Goal: Information Seeking & Learning: Learn about a topic

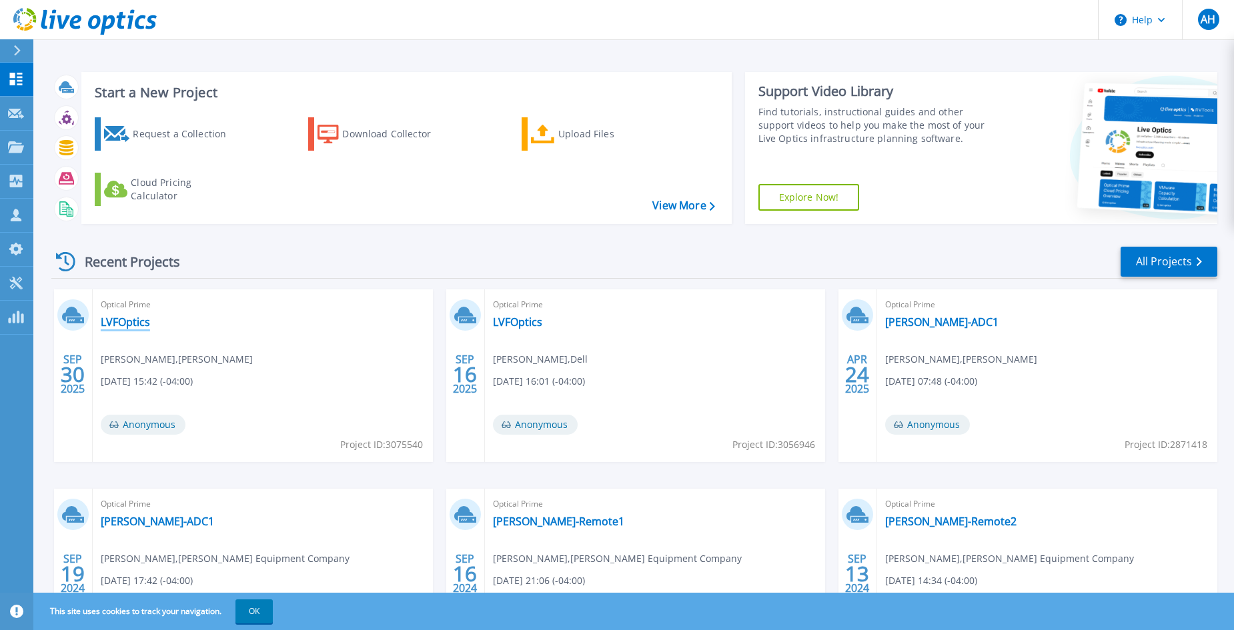
click at [131, 322] on link "LVFOptics" at bounding box center [125, 321] width 49 height 13
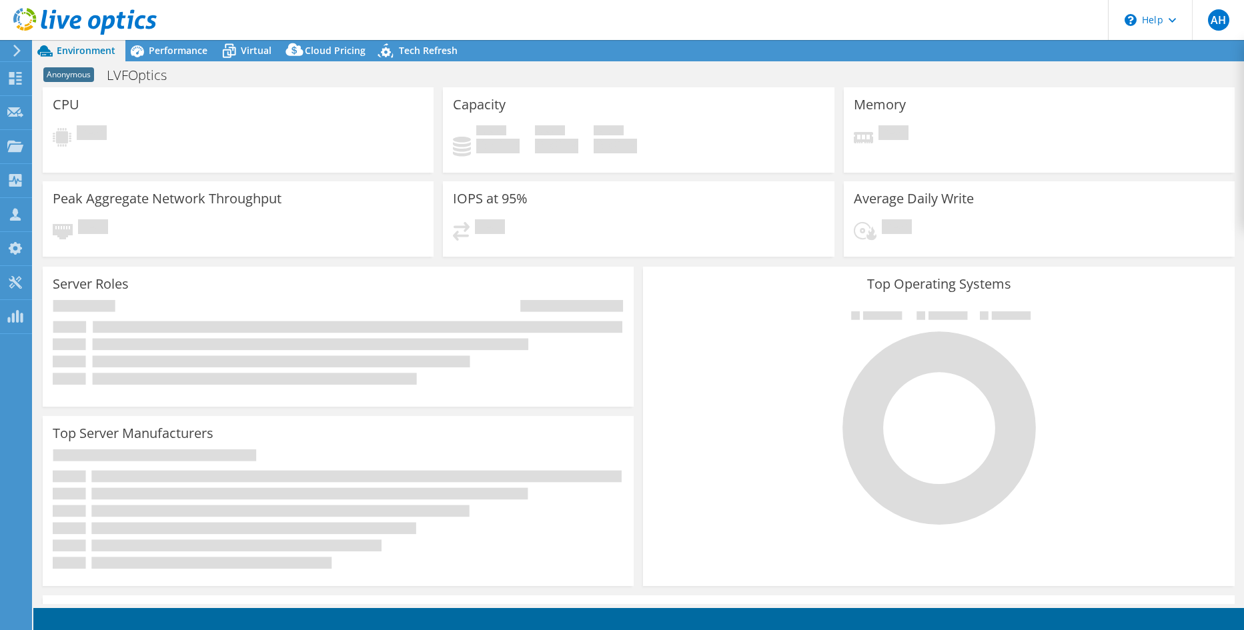
select select "USD"
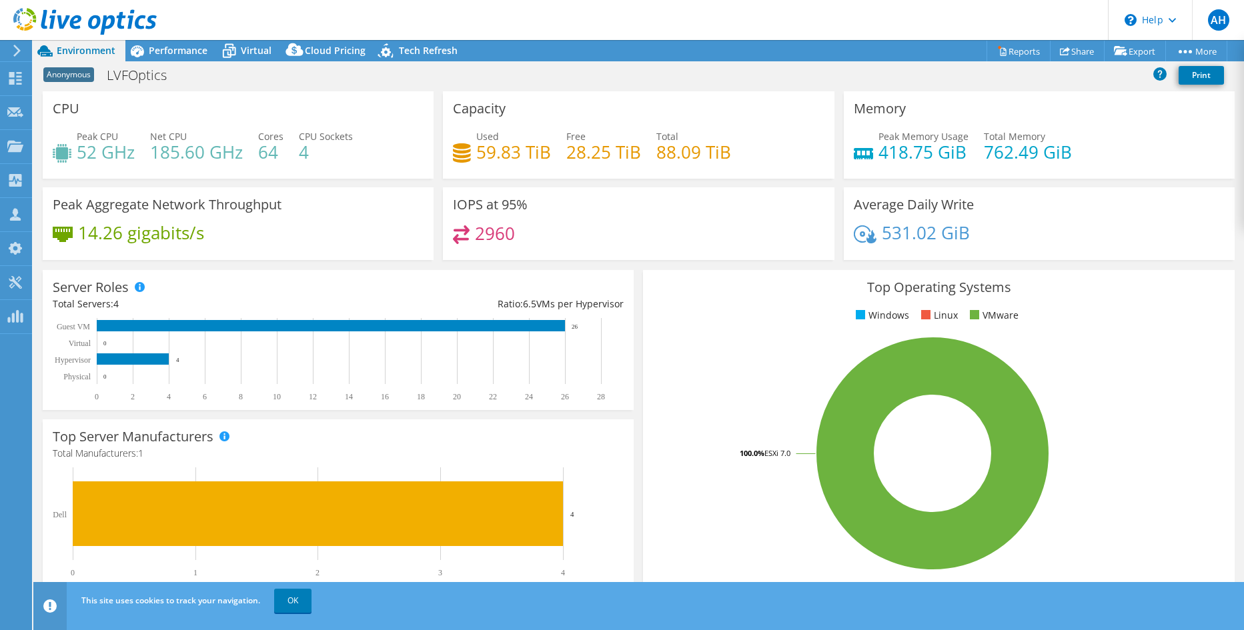
click at [909, 20] on header "AH Channel Partner ATIF HANIF [EMAIL_ADDRESS][DOMAIN_NAME] [GEOGRAPHIC_DATA] My…" at bounding box center [622, 20] width 1244 height 40
click at [281, 604] on link "OK" at bounding box center [292, 601] width 37 height 24
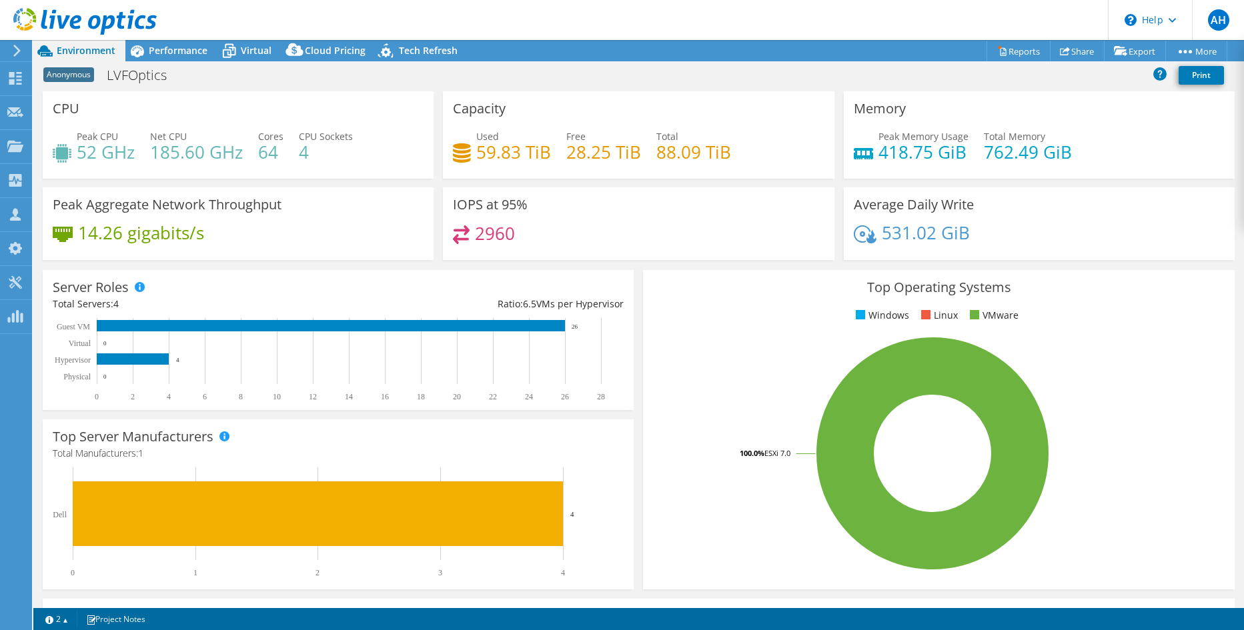
click at [878, 13] on header "AH Channel Partner ATIF HANIF [EMAIL_ADDRESS][DOMAIN_NAME] [GEOGRAPHIC_DATA] My…" at bounding box center [622, 20] width 1244 height 40
click at [177, 49] on span "Performance" at bounding box center [178, 50] width 59 height 13
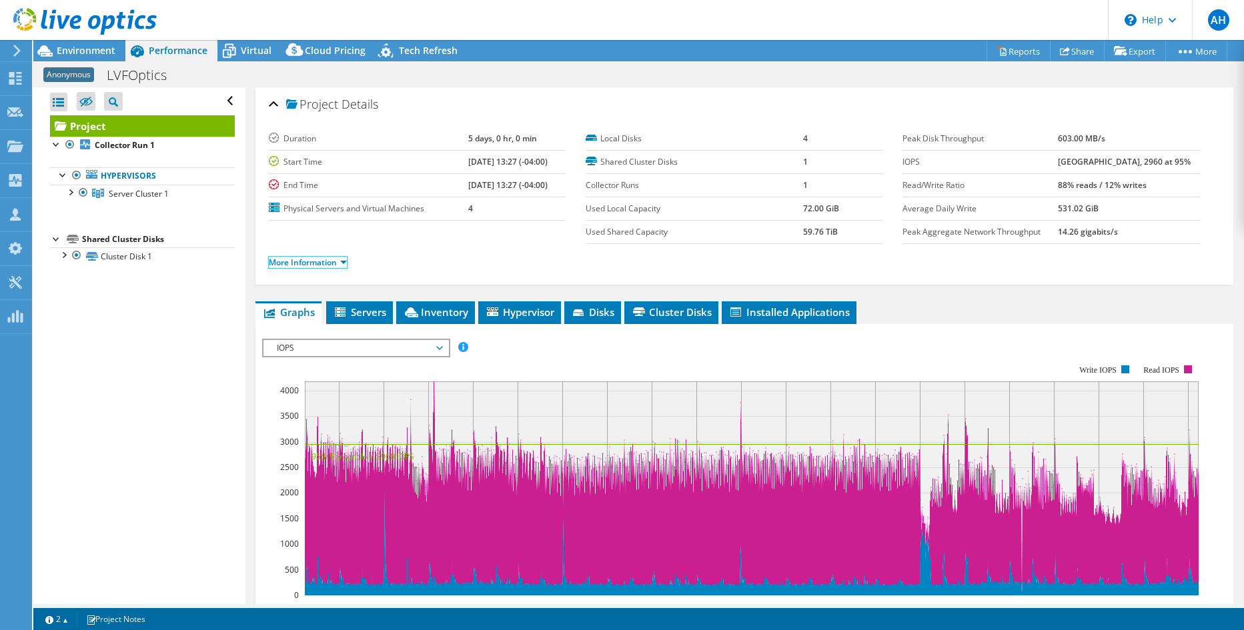
drag, startPoint x: 333, startPoint y: 263, endPoint x: 417, endPoint y: 275, distance: 85.5
click at [333, 263] on link "More Information" at bounding box center [308, 262] width 78 height 11
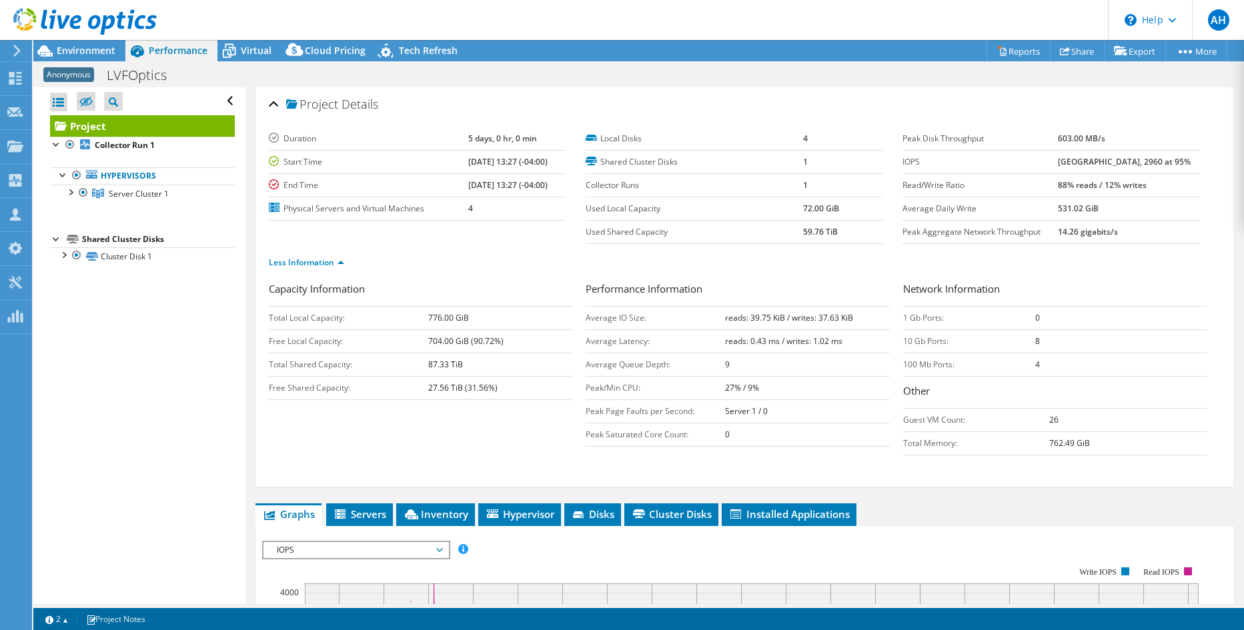
click at [497, 267] on ul "Less Information" at bounding box center [744, 261] width 951 height 18
click at [252, 45] on span "Virtual" at bounding box center [256, 50] width 31 height 13
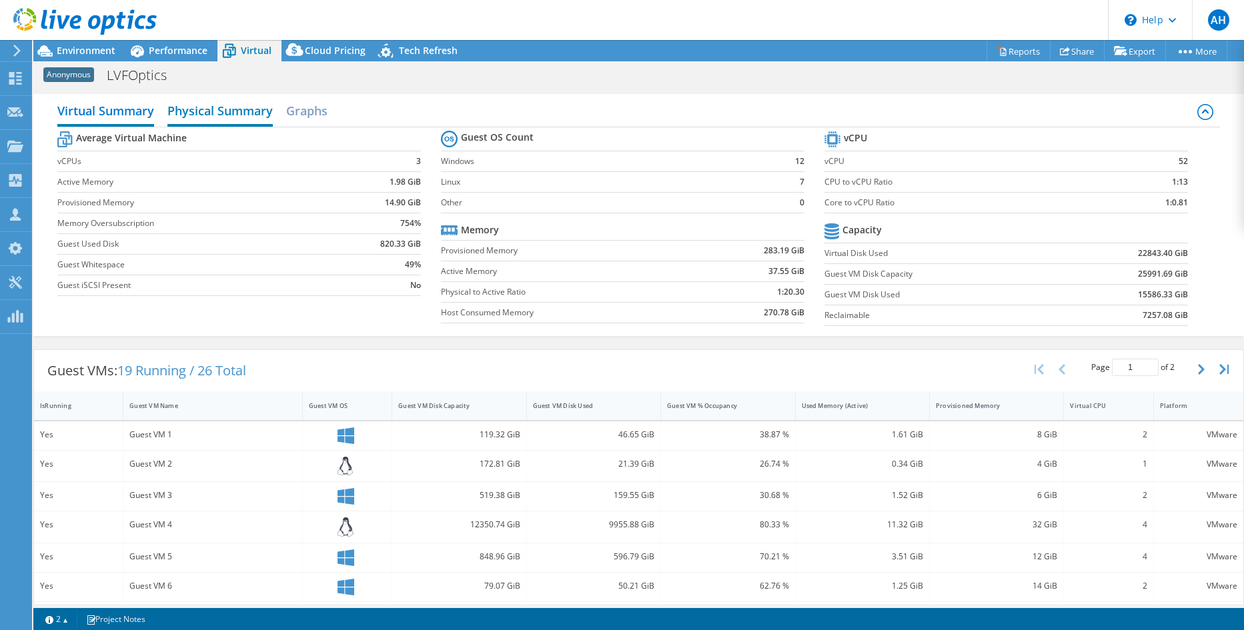
click at [255, 117] on h2 "Physical Summary" at bounding box center [219, 111] width 105 height 29
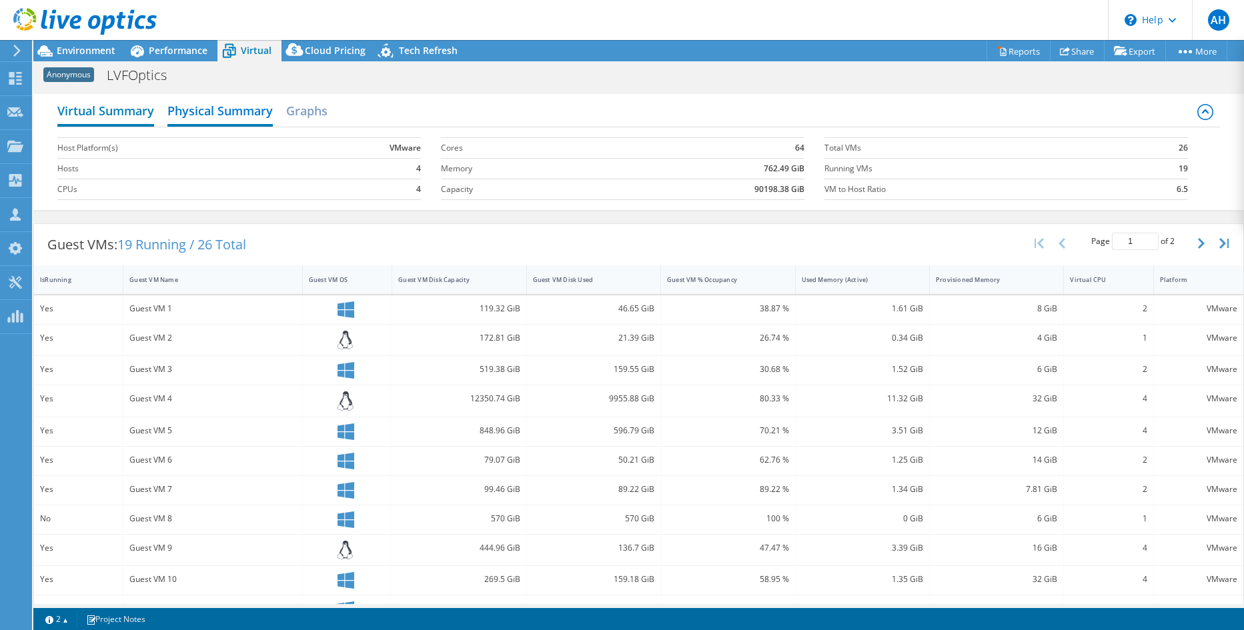
click at [149, 113] on h2 "Virtual Summary" at bounding box center [105, 111] width 97 height 29
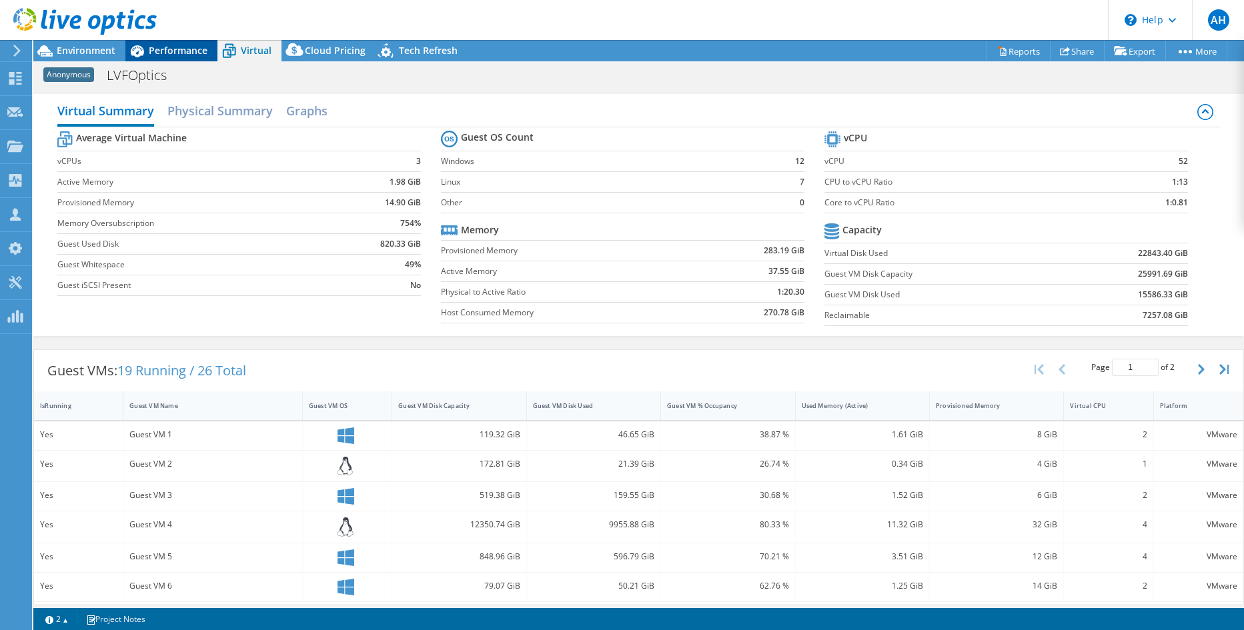
click at [167, 45] on span "Performance" at bounding box center [178, 50] width 59 height 13
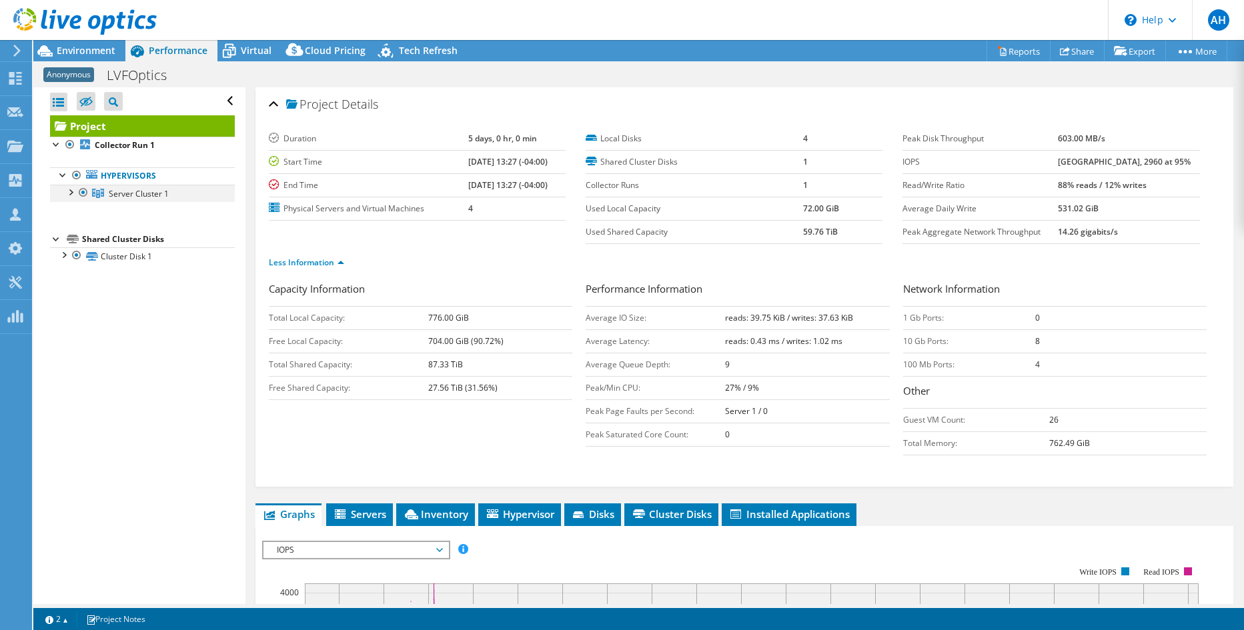
click at [72, 191] on div at bounding box center [69, 191] width 13 height 13
click at [77, 212] on div at bounding box center [76, 208] width 13 height 13
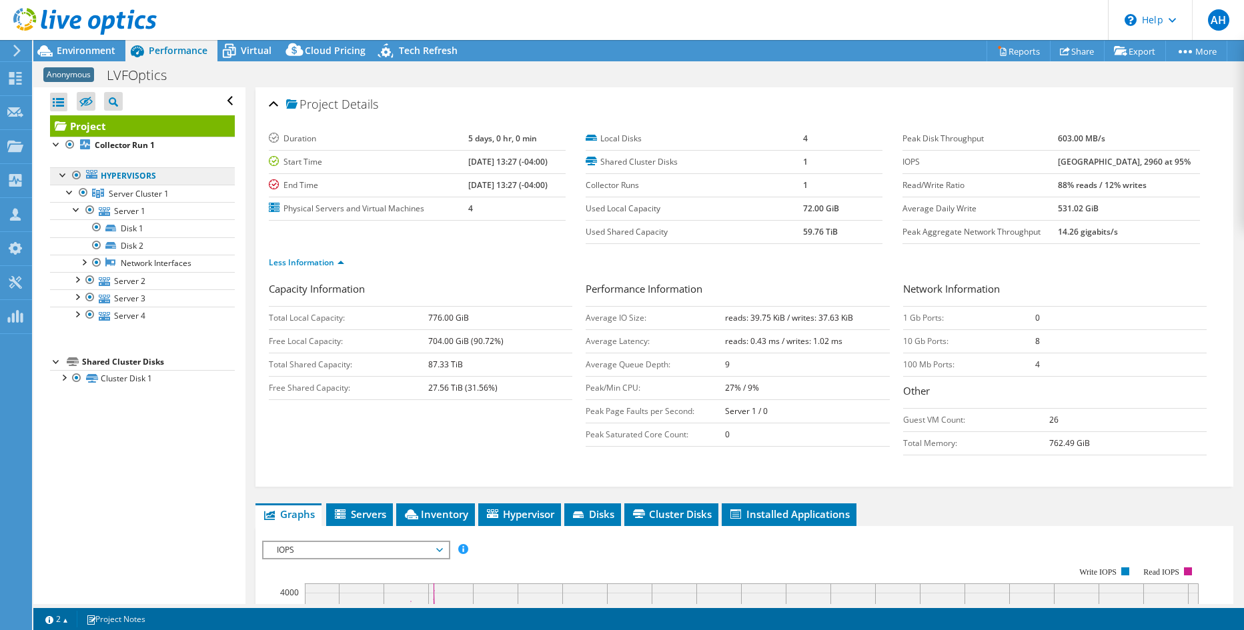
click at [137, 177] on link "Hypervisors" at bounding box center [142, 175] width 185 height 17
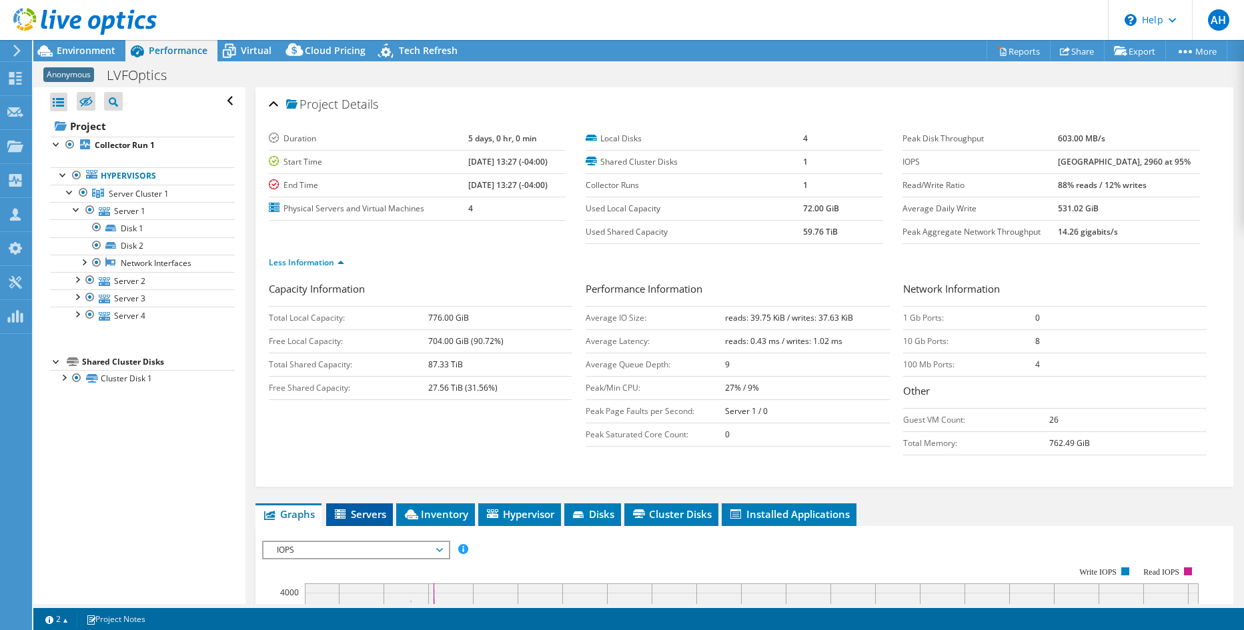
click at [362, 510] on span "Servers" at bounding box center [359, 513] width 53 height 13
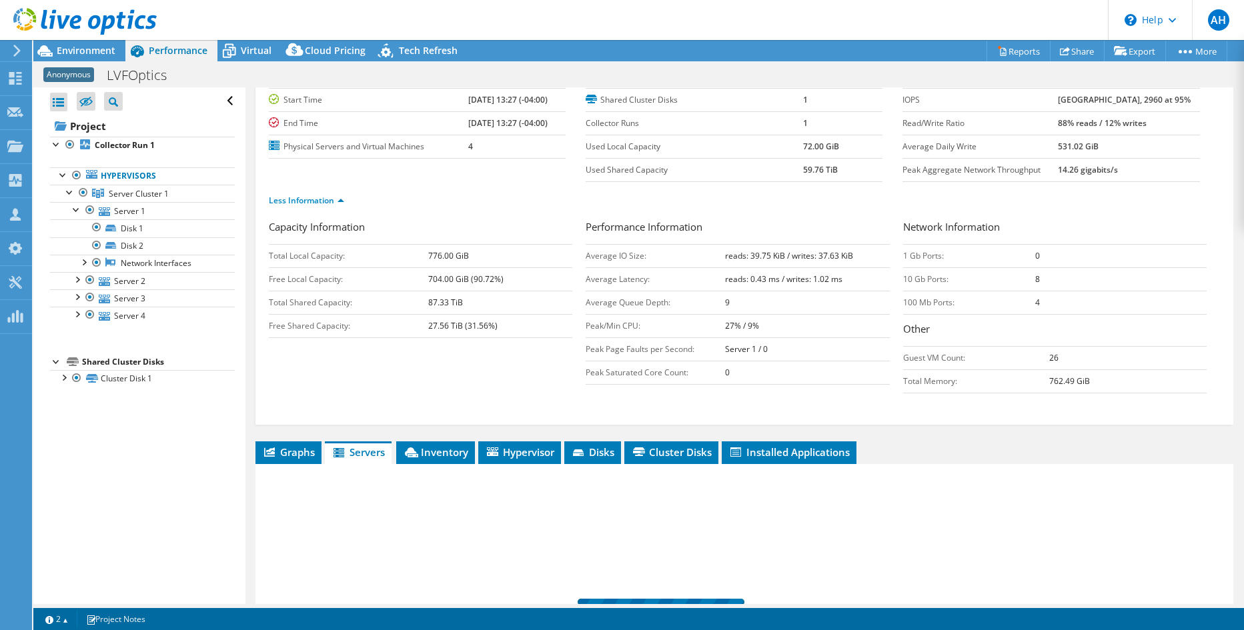
scroll to position [133, 0]
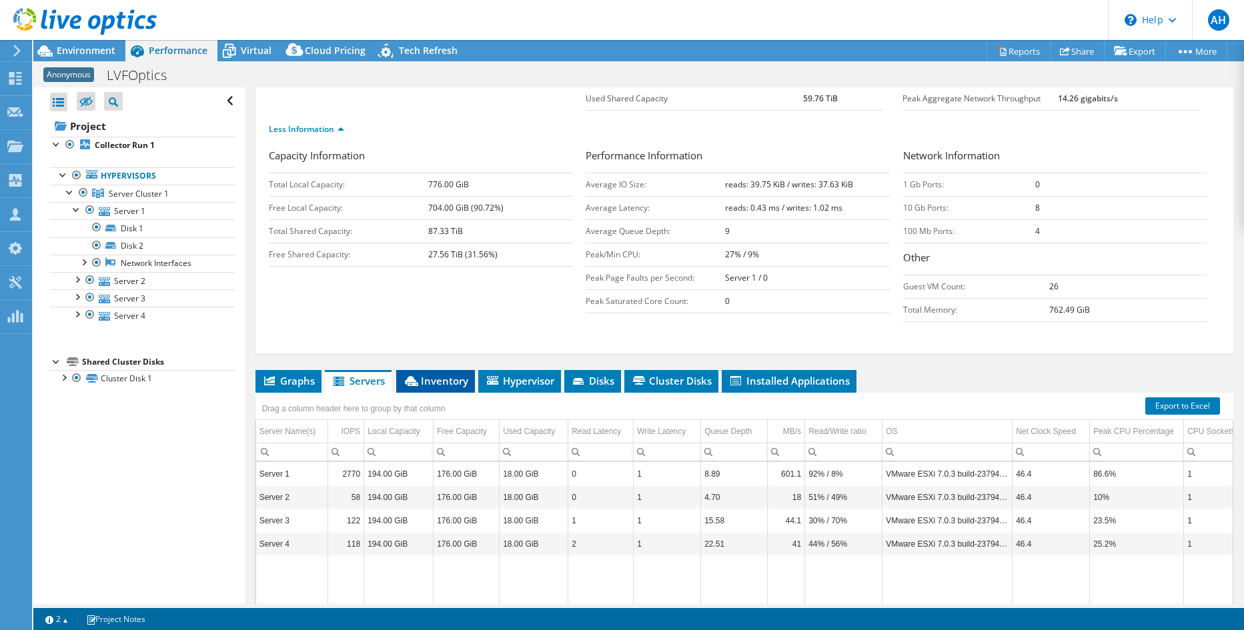
click at [453, 381] on span "Inventory" at bounding box center [435, 380] width 65 height 13
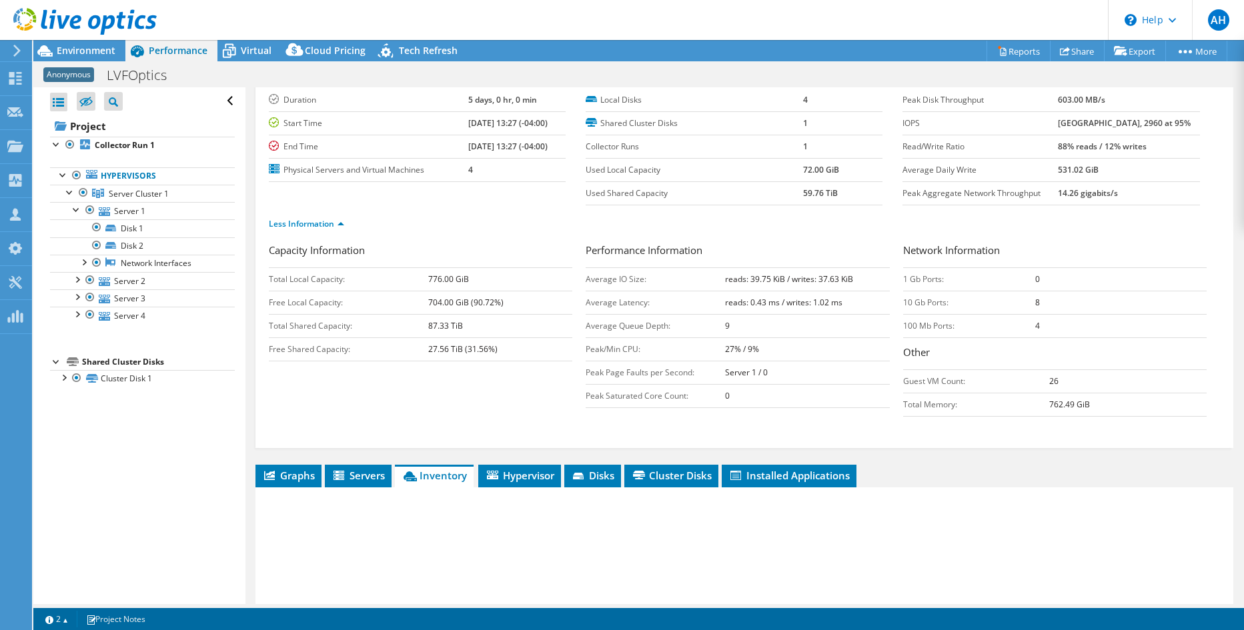
scroll to position [0, 0]
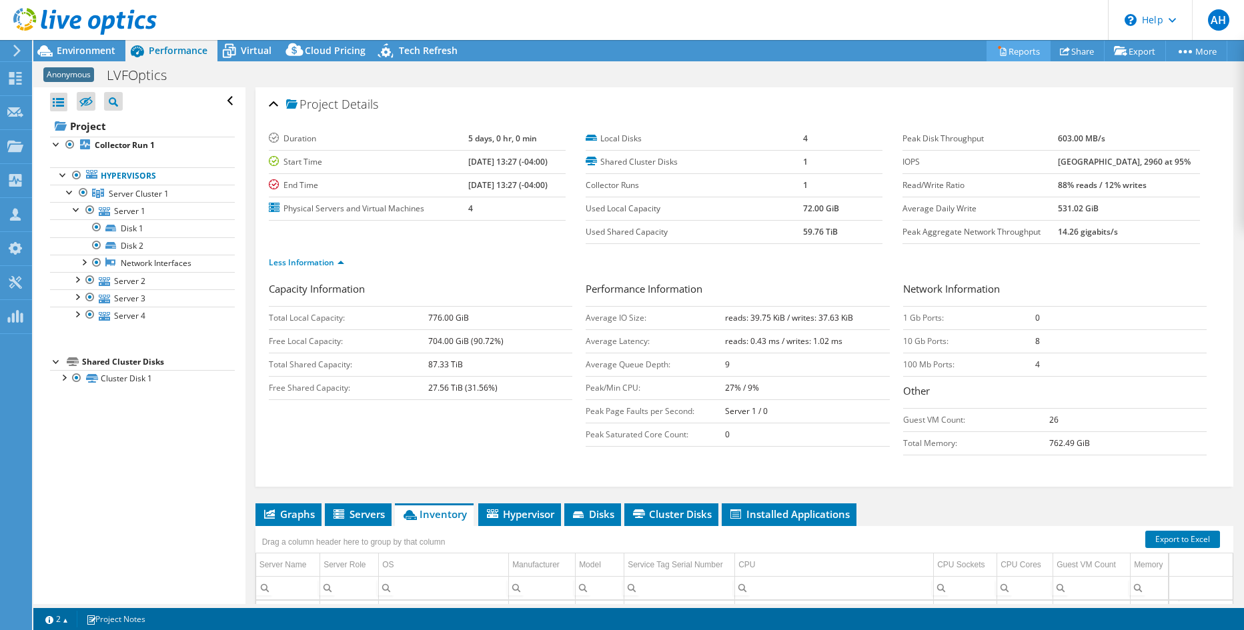
click at [1012, 48] on link "Reports" at bounding box center [1018, 51] width 64 height 21
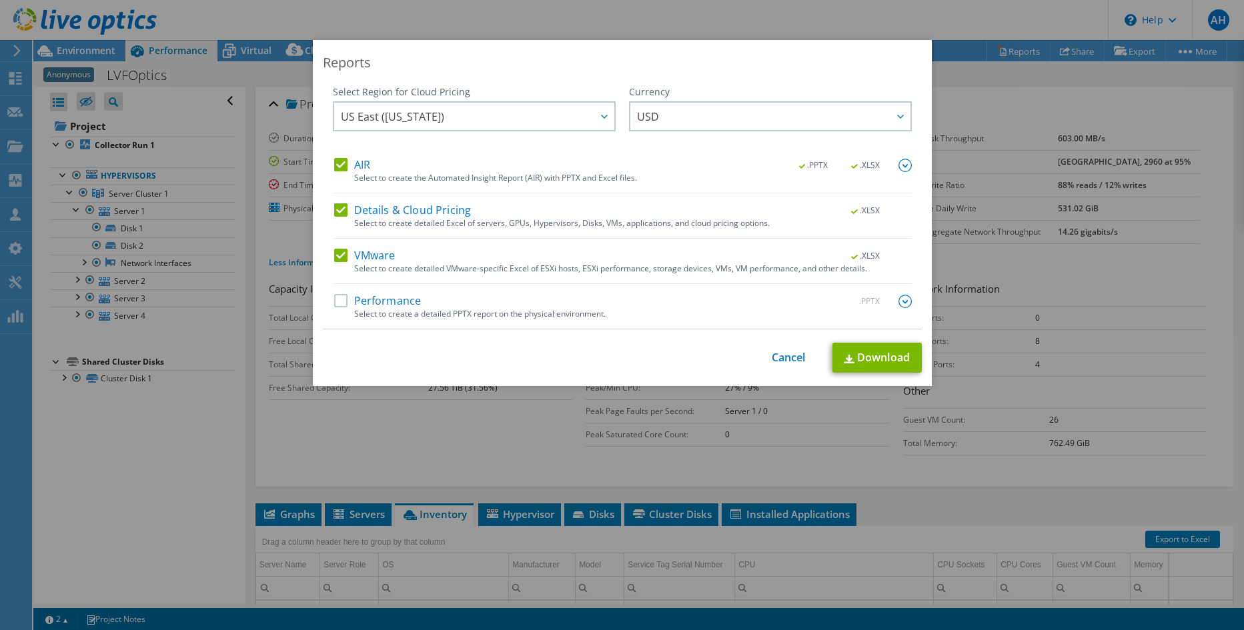
click at [336, 298] on label "Performance" at bounding box center [377, 301] width 87 height 13
click at [0, 0] on input "Performance" at bounding box center [0, 0] width 0 height 0
click at [602, 117] on icon at bounding box center [604, 117] width 7 height 4
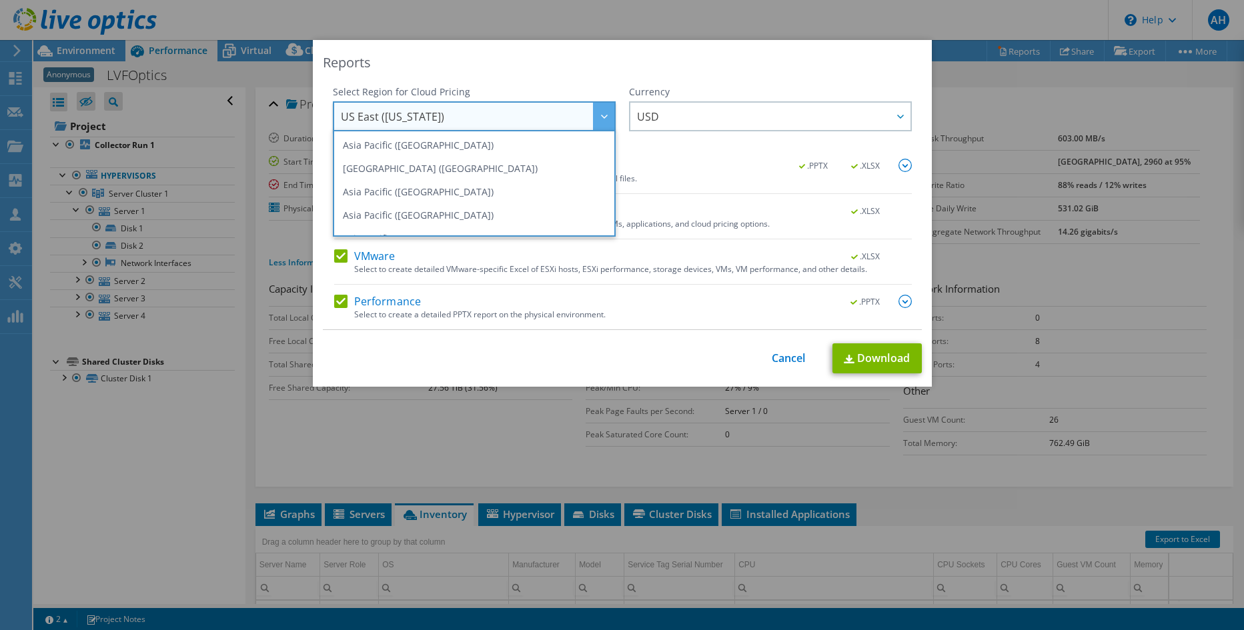
click at [608, 57] on div "Reports" at bounding box center [622, 62] width 599 height 19
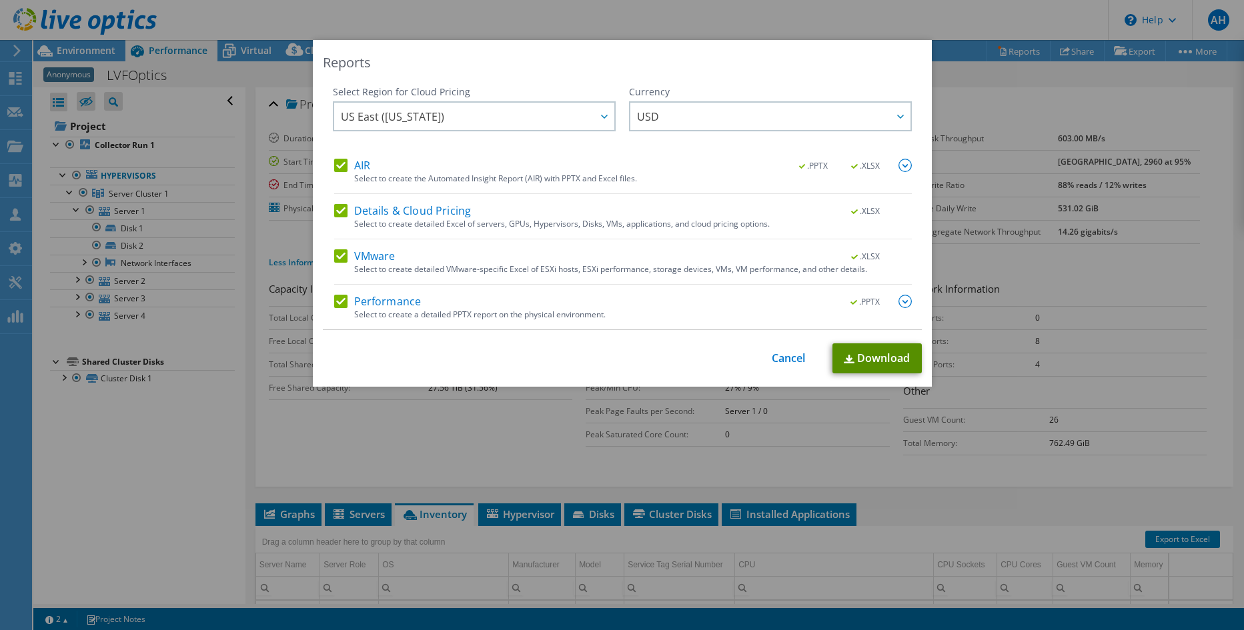
click at [886, 362] on link "Download" at bounding box center [876, 358] width 89 height 30
click at [782, 353] on link "Cancel" at bounding box center [789, 358] width 34 height 13
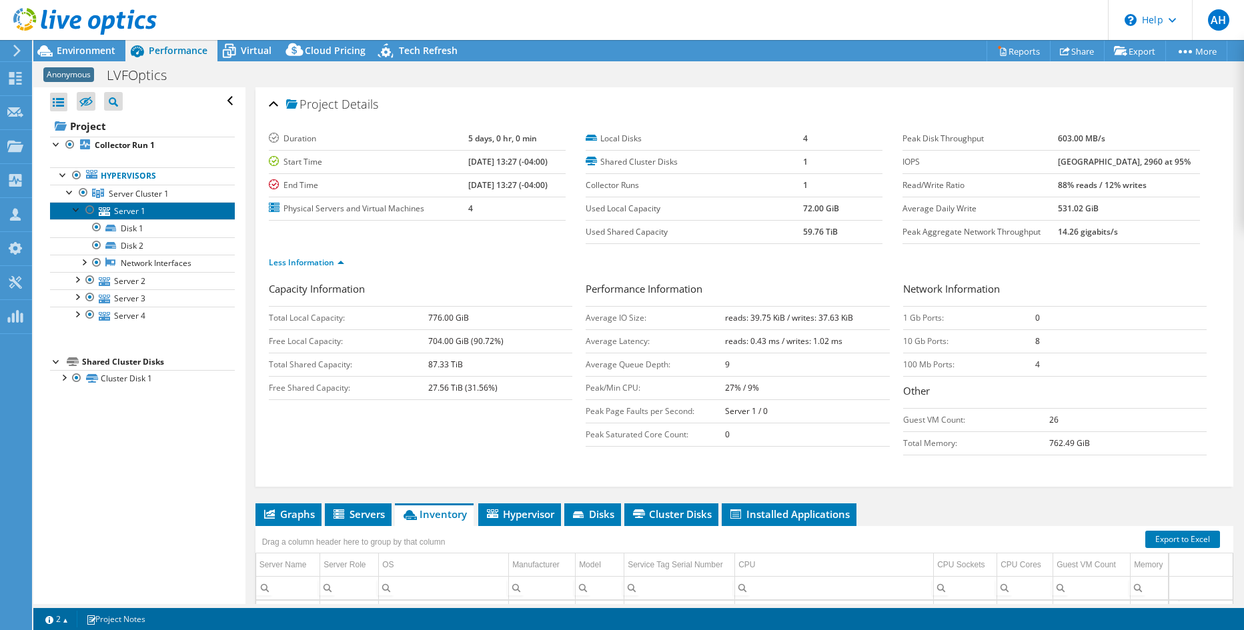
click at [139, 214] on link "Server 1" at bounding box center [142, 210] width 185 height 17
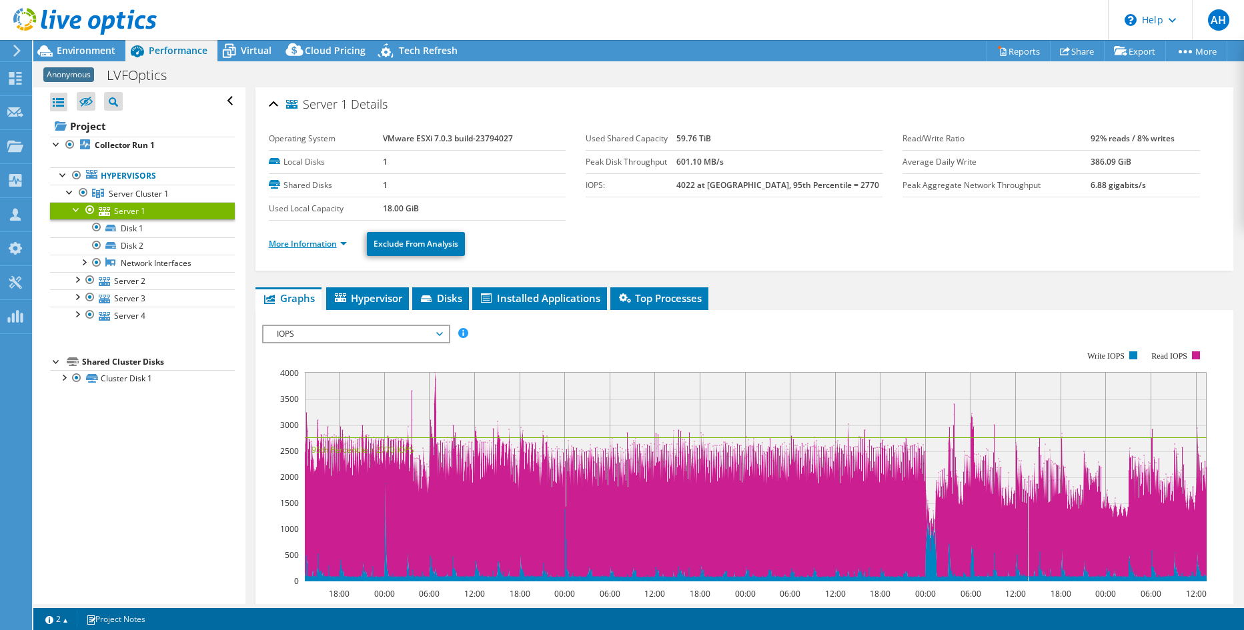
click at [317, 244] on link "More Information" at bounding box center [308, 243] width 78 height 11
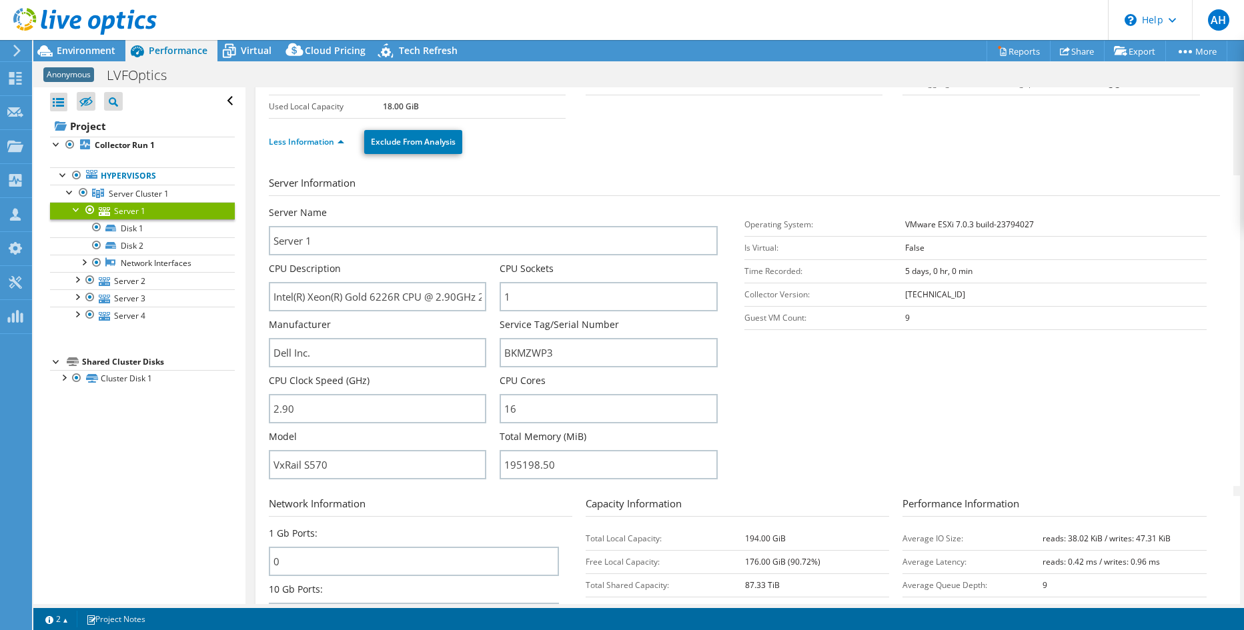
scroll to position [133, 0]
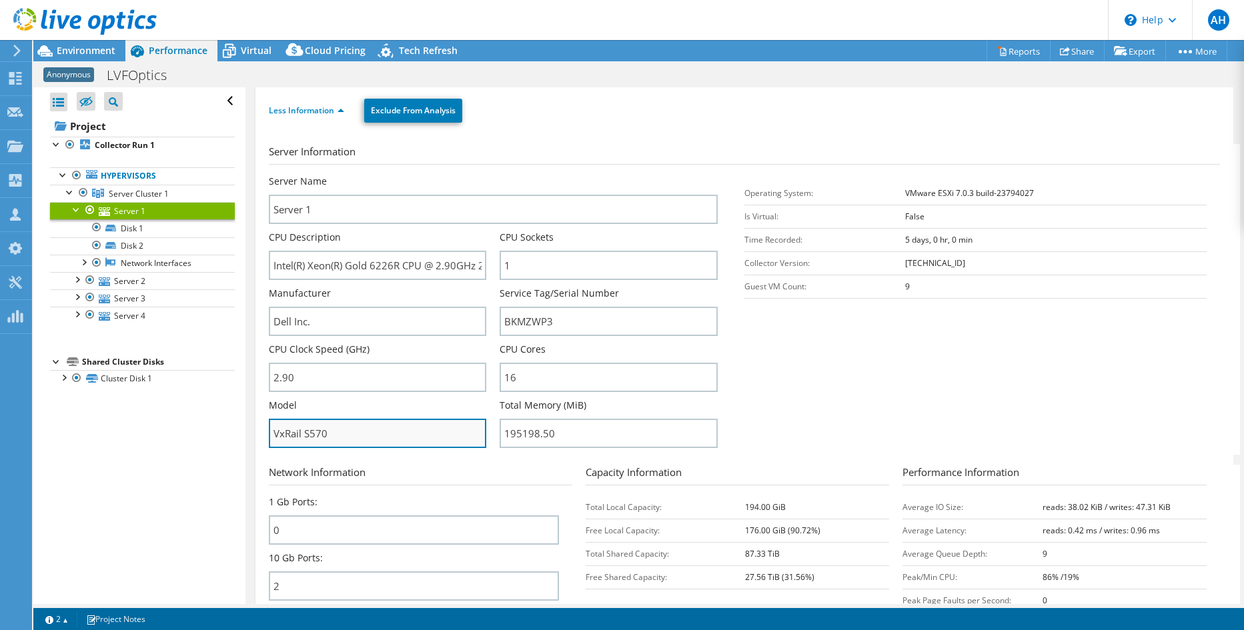
click at [333, 436] on input "VxRail S570" at bounding box center [378, 433] width 218 height 29
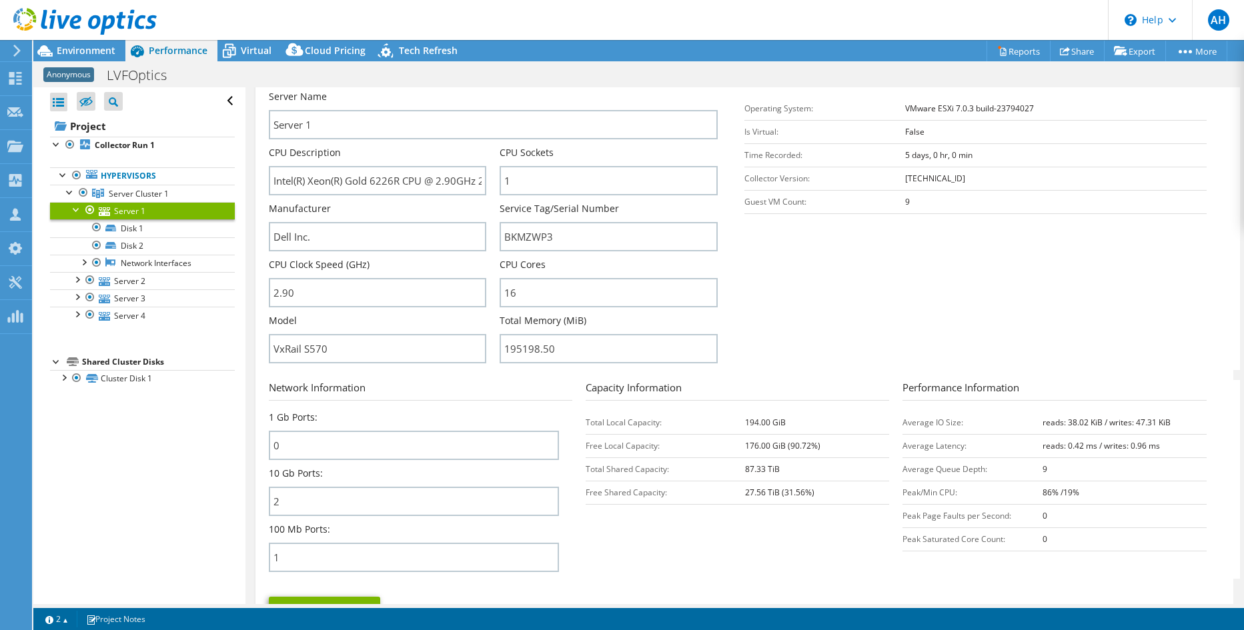
scroll to position [200, 0]
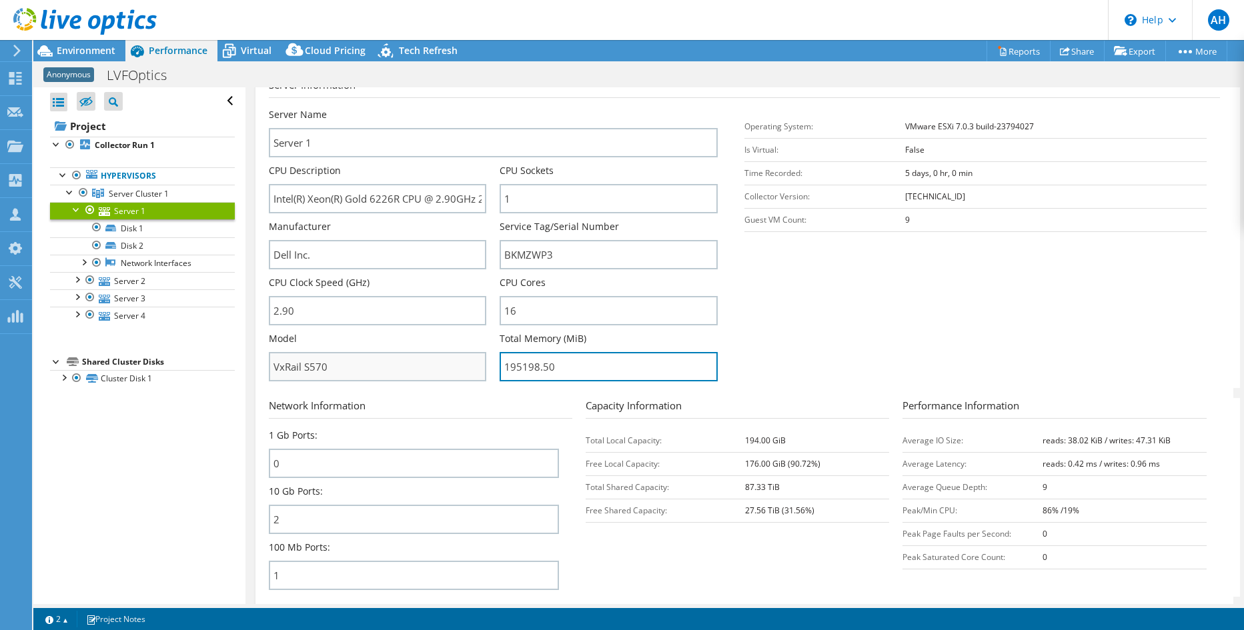
drag, startPoint x: 566, startPoint y: 369, endPoint x: 459, endPoint y: 367, distance: 106.7
click at [459, 108] on div "Server Name Server 1 CPU Description Intel(R) Xeon(R) Gold 6226R CPU @ 2.90GHz …" at bounding box center [500, 108] width 462 height 0
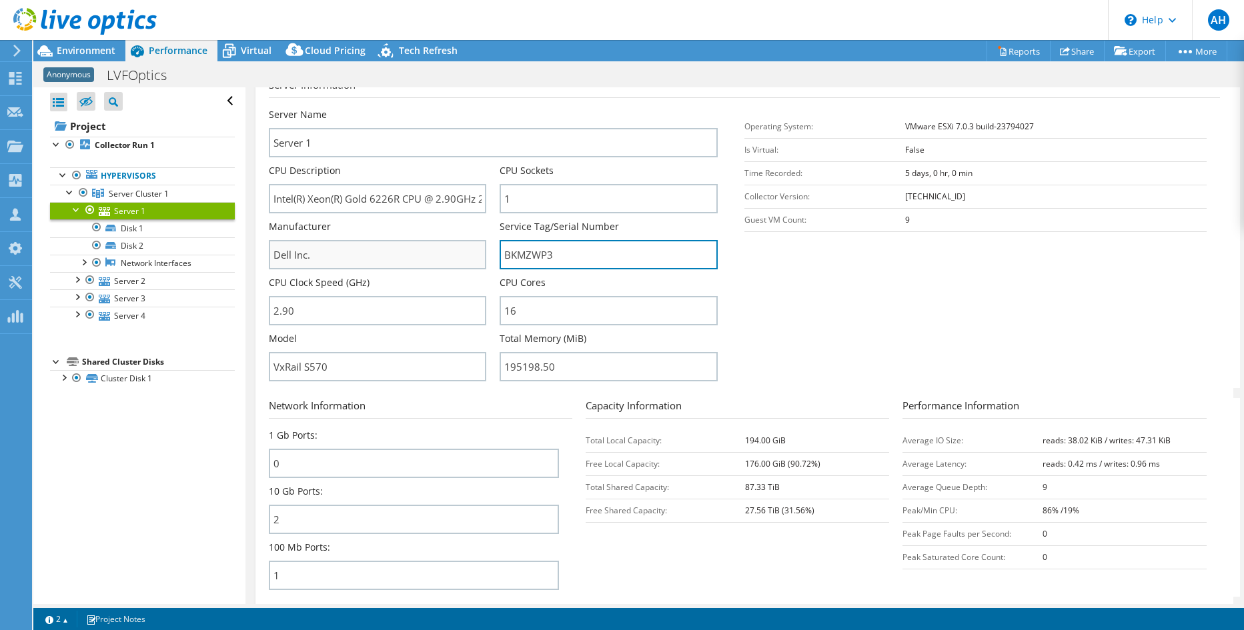
drag, startPoint x: 563, startPoint y: 259, endPoint x: 338, endPoint y: 252, distance: 224.8
click at [344, 108] on div "Server Name Server 1 CPU Description Intel(R) Xeon(R) Gold 6226R CPU @ 2.90GHz …" at bounding box center [500, 108] width 462 height 0
click at [90, 46] on span "Environment" at bounding box center [86, 50] width 59 height 13
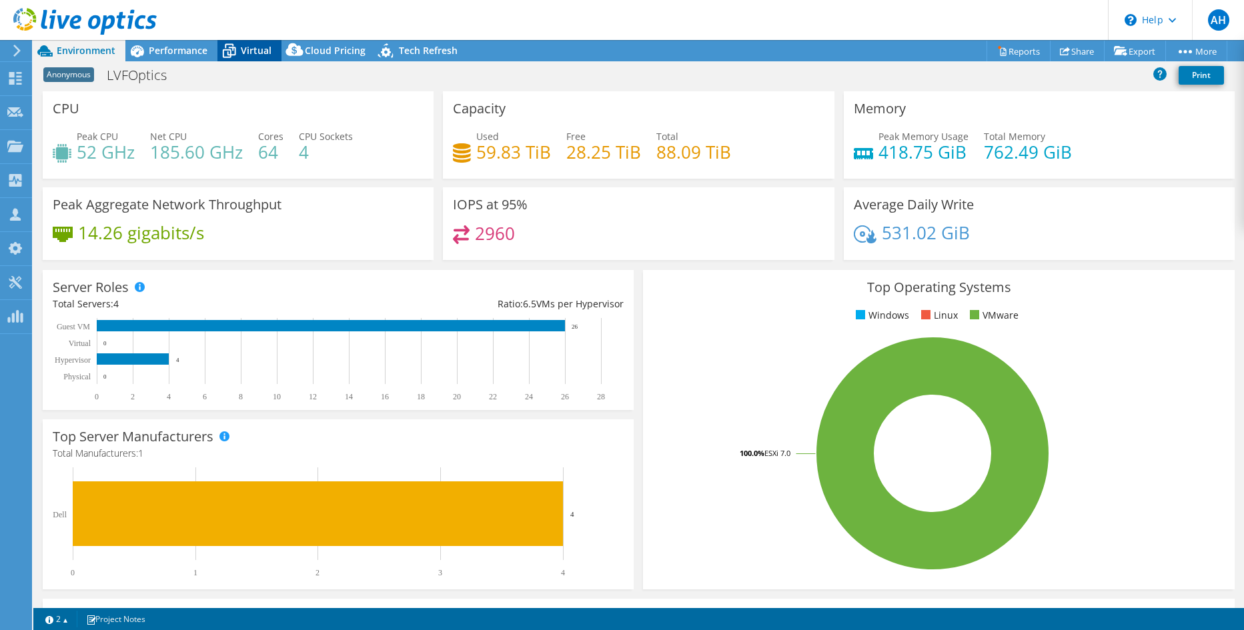
click at [244, 45] on span "Virtual" at bounding box center [256, 50] width 31 height 13
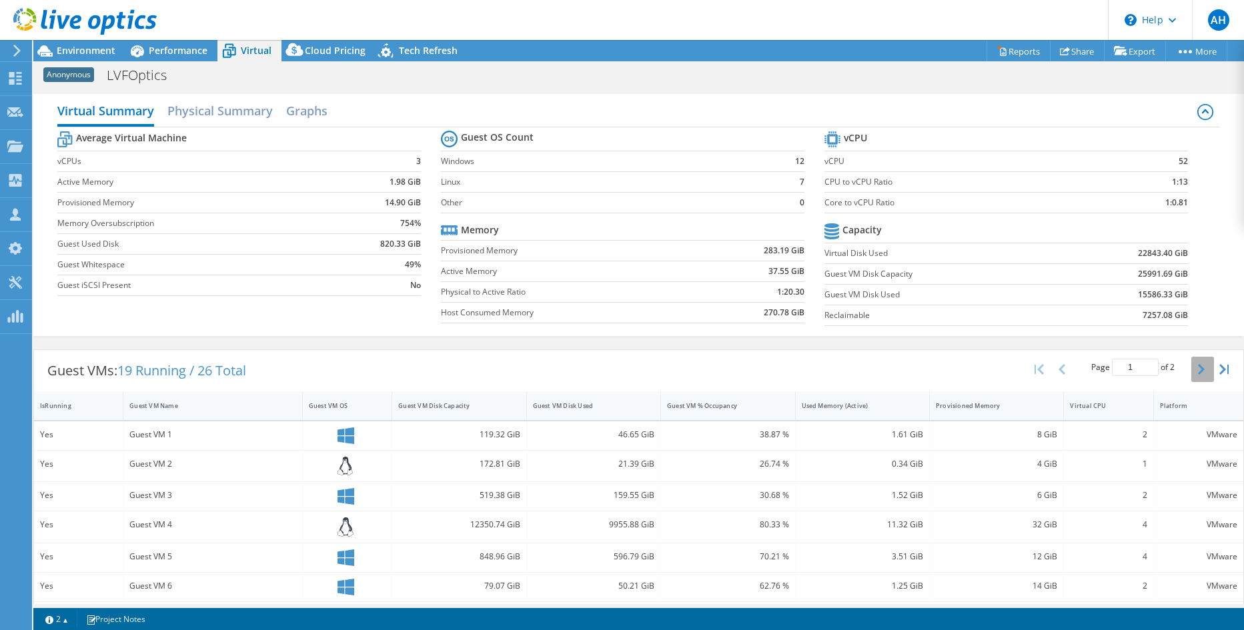
click at [1196, 373] on button "button" at bounding box center [1202, 369] width 23 height 25
click at [1058, 370] on icon "button" at bounding box center [1061, 369] width 7 height 11
type input "1"
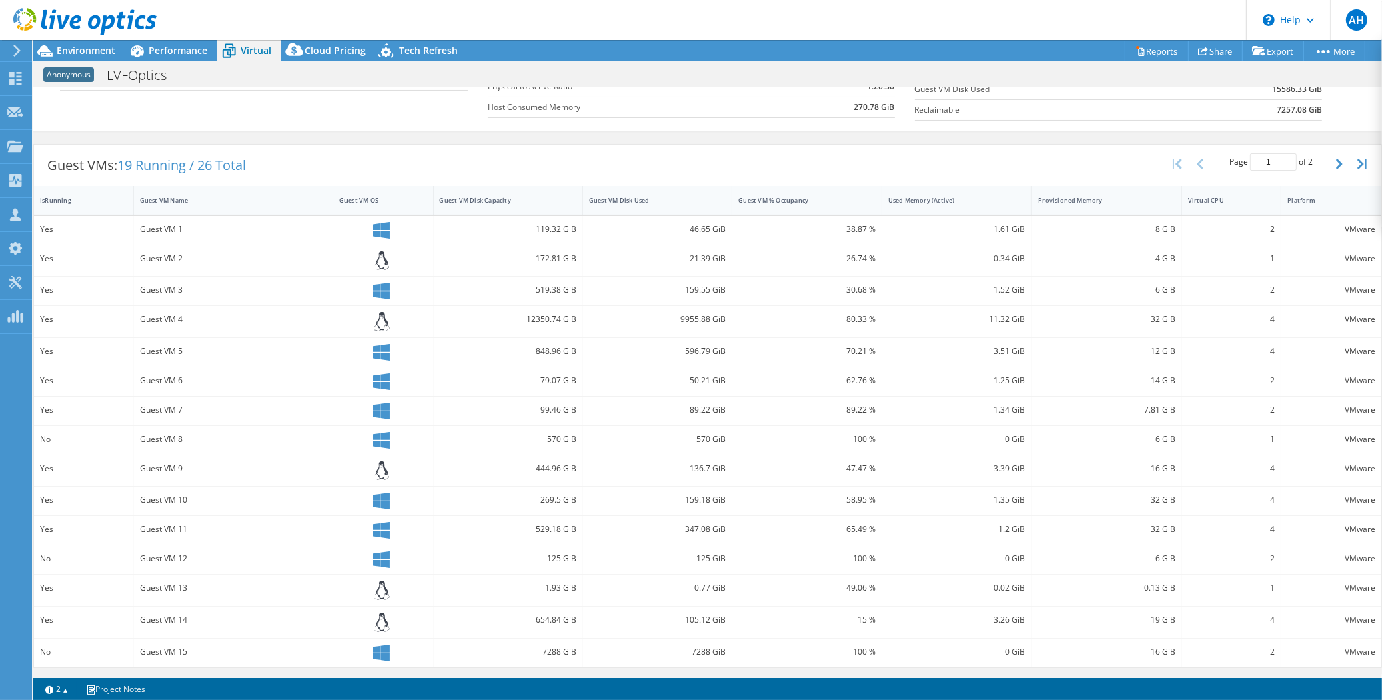
scroll to position [0, 0]
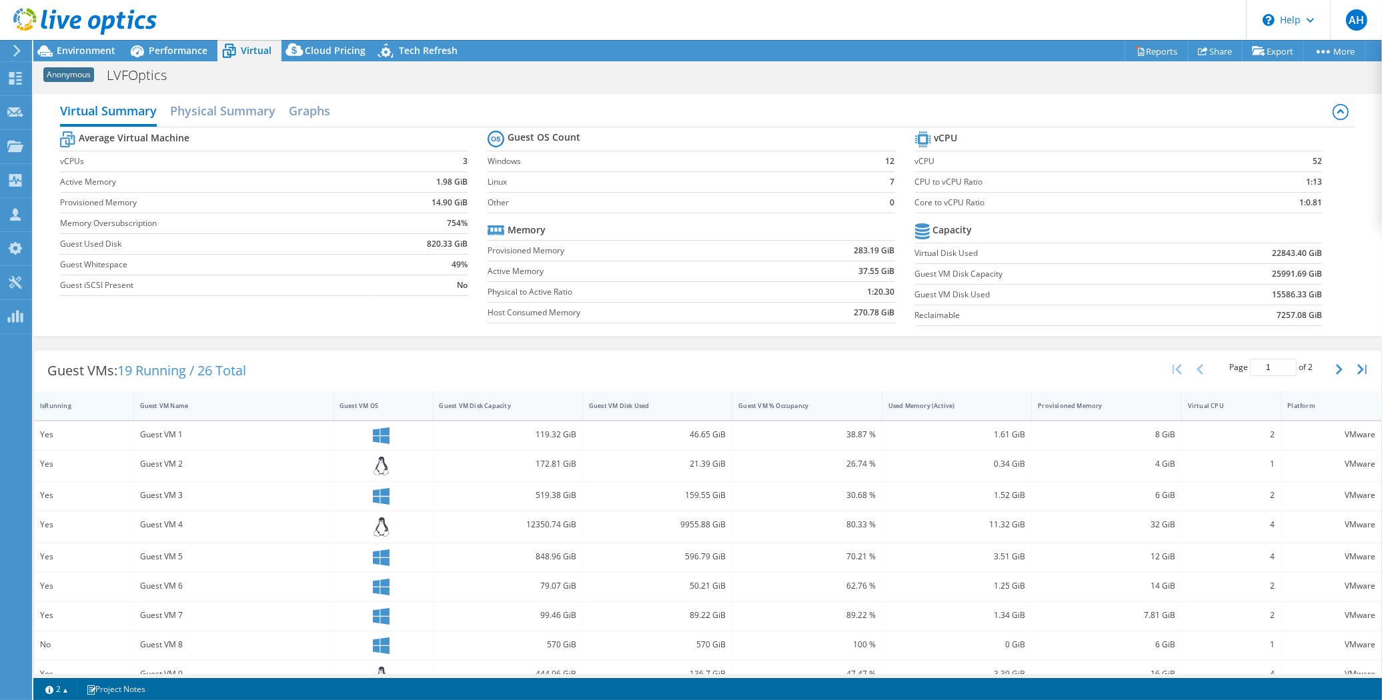
click at [72, 405] on div "IsRunning" at bounding box center [75, 405] width 71 height 9
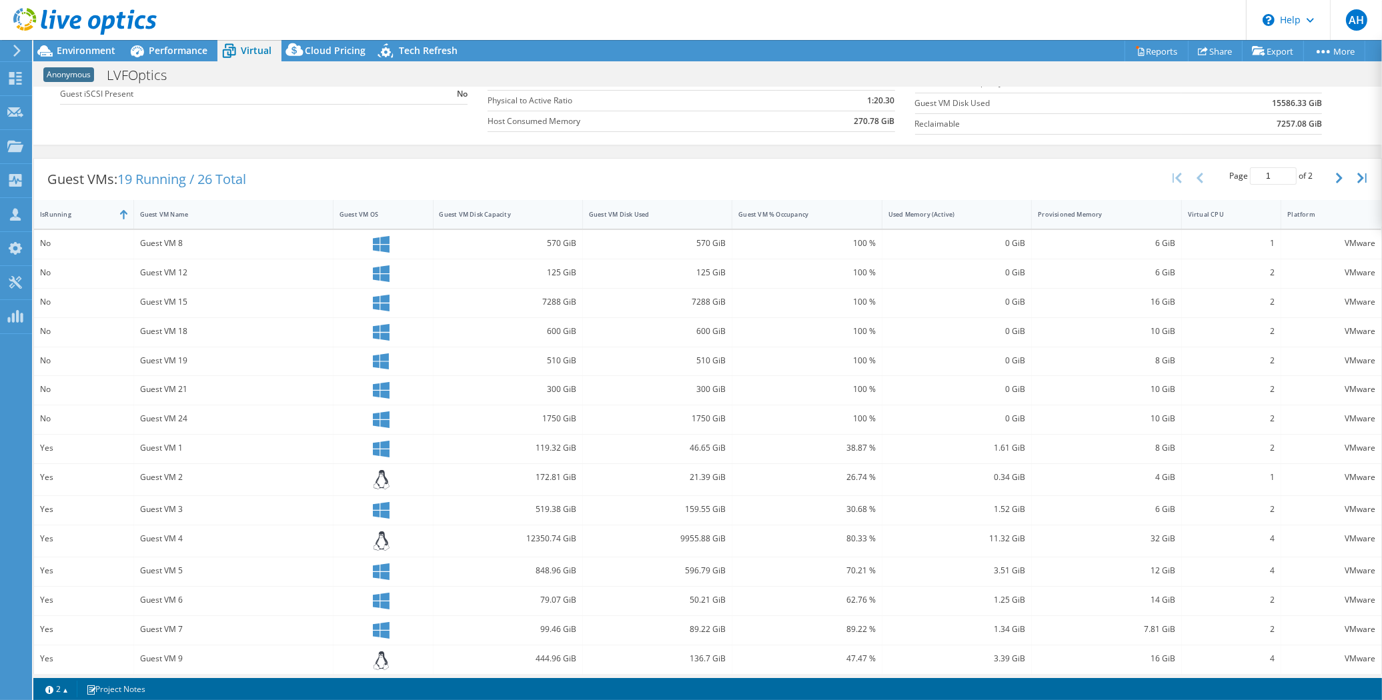
scroll to position [201, 0]
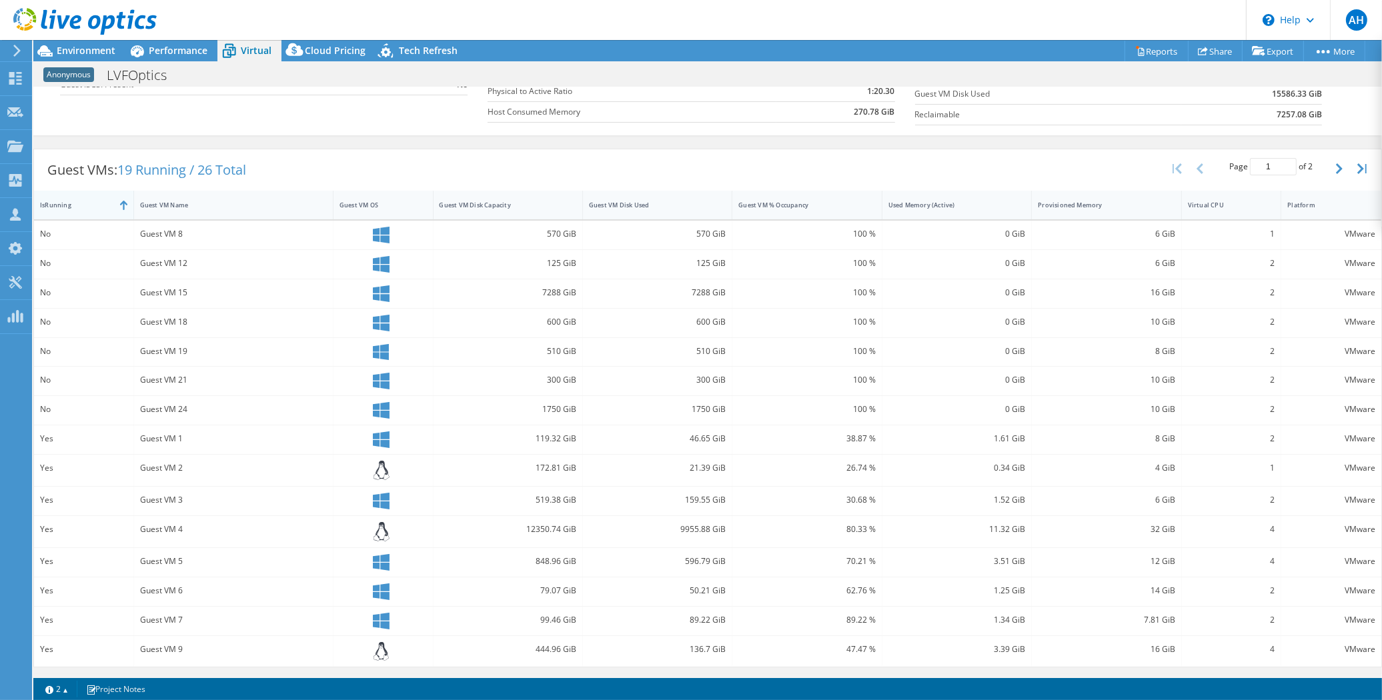
click at [92, 203] on div "IsRunning" at bounding box center [75, 205] width 71 height 9
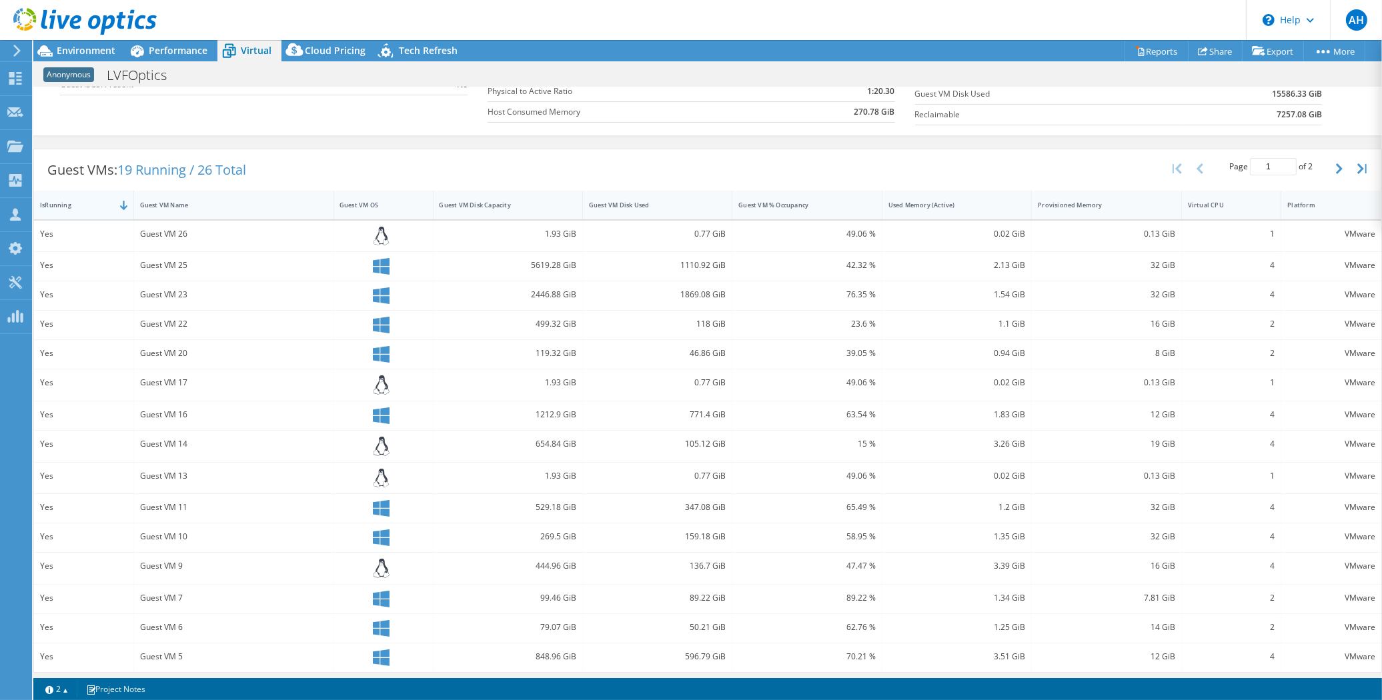
click at [92, 203] on div "IsRunning" at bounding box center [75, 205] width 71 height 9
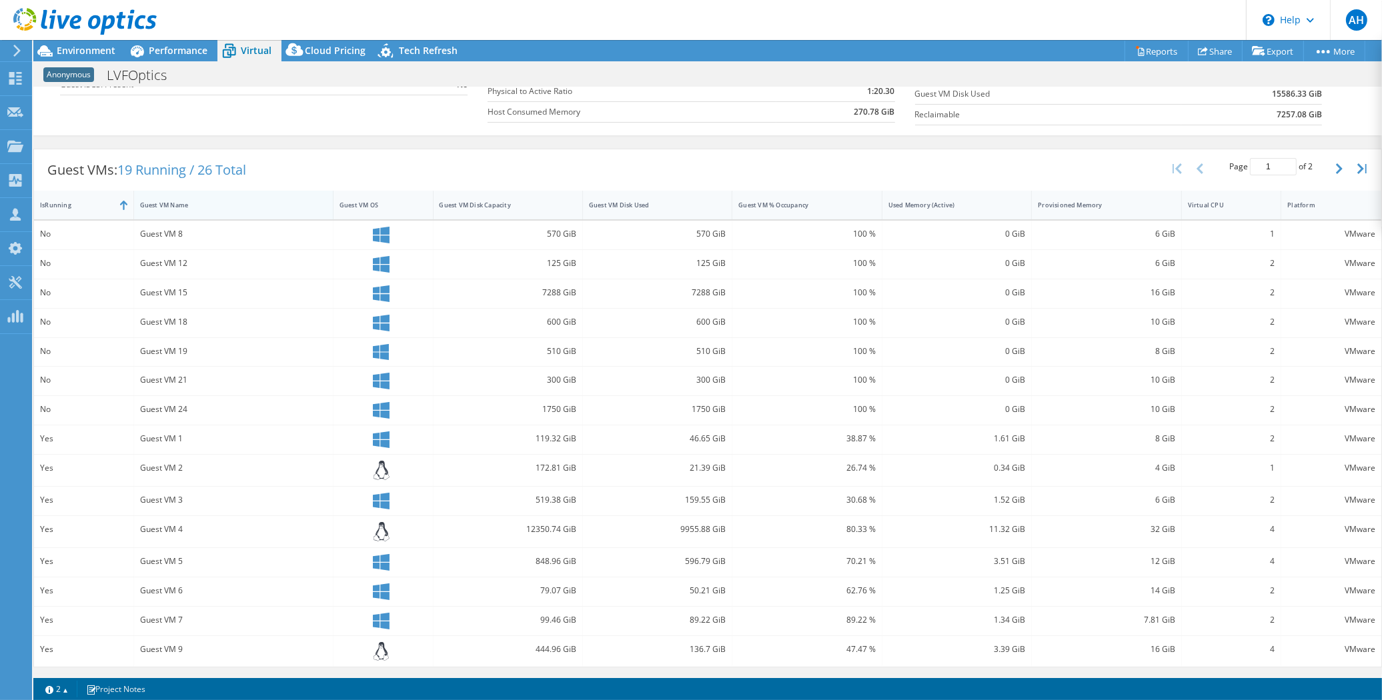
click at [267, 208] on div "Guest VM Name" at bounding box center [225, 205] width 171 height 9
click at [85, 204] on div "IsRunning" at bounding box center [75, 205] width 71 height 9
drag, startPoint x: 427, startPoint y: 47, endPoint x: 489, endPoint y: 99, distance: 80.5
click at [427, 47] on span "Tech Refresh" at bounding box center [428, 50] width 59 height 13
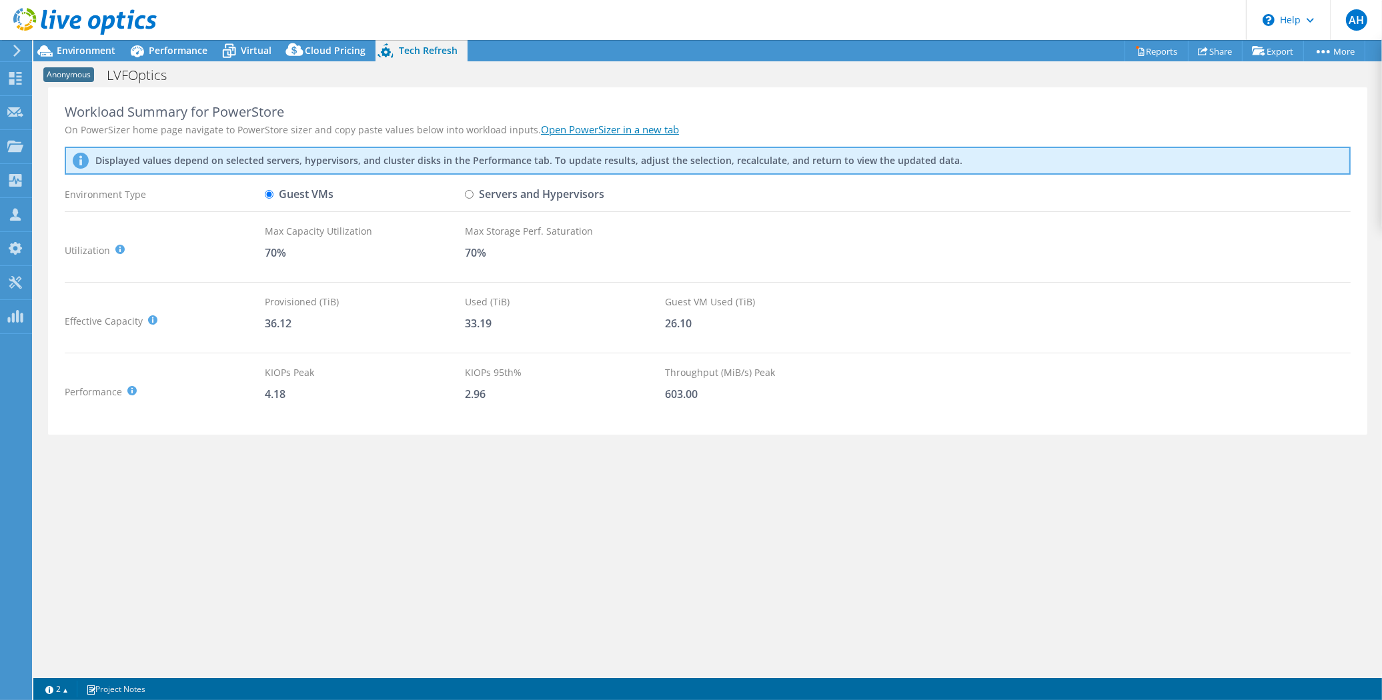
click at [471, 191] on input "Servers and Hypervisors" at bounding box center [469, 194] width 9 height 9
radio input "true"
click at [267, 194] on input "Guest VMs" at bounding box center [269, 194] width 9 height 9
radio input "true"
click at [471, 195] on input "Servers and Hypervisors" at bounding box center [469, 194] width 9 height 9
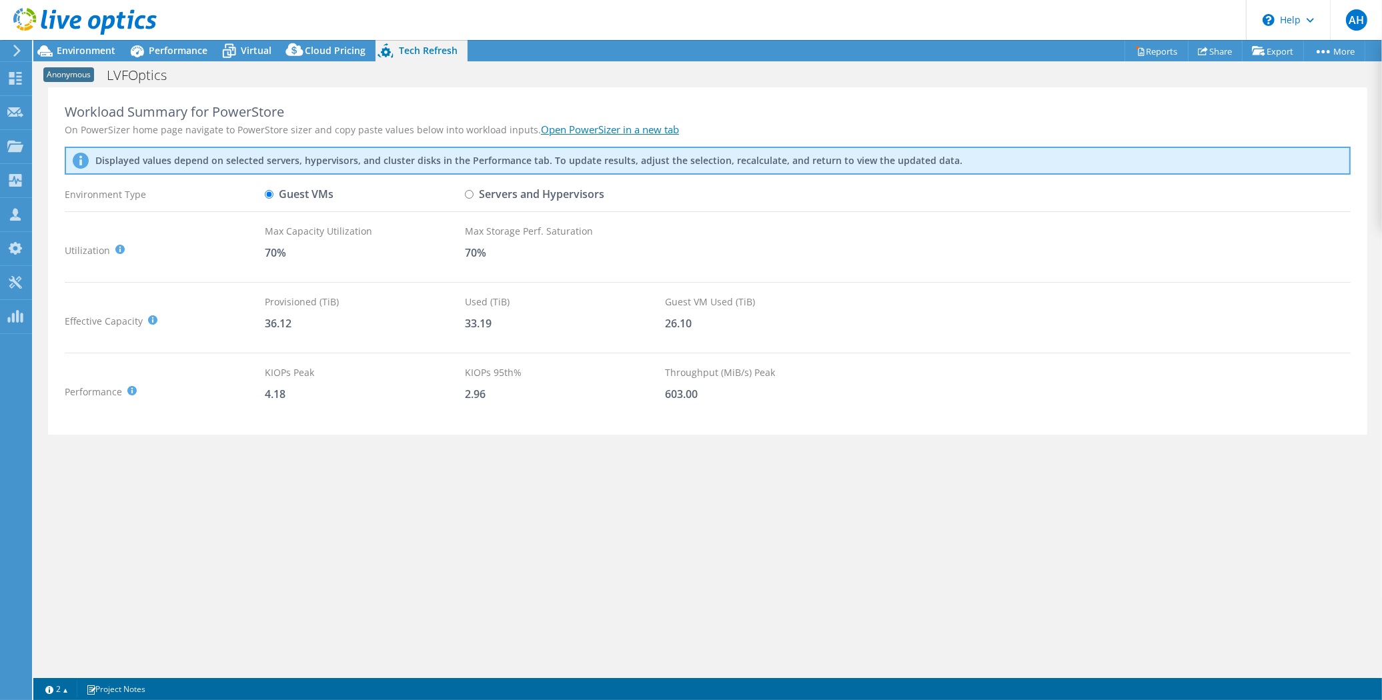
radio input "true"
radio input "false"
click at [236, 51] on icon at bounding box center [228, 50] width 23 height 23
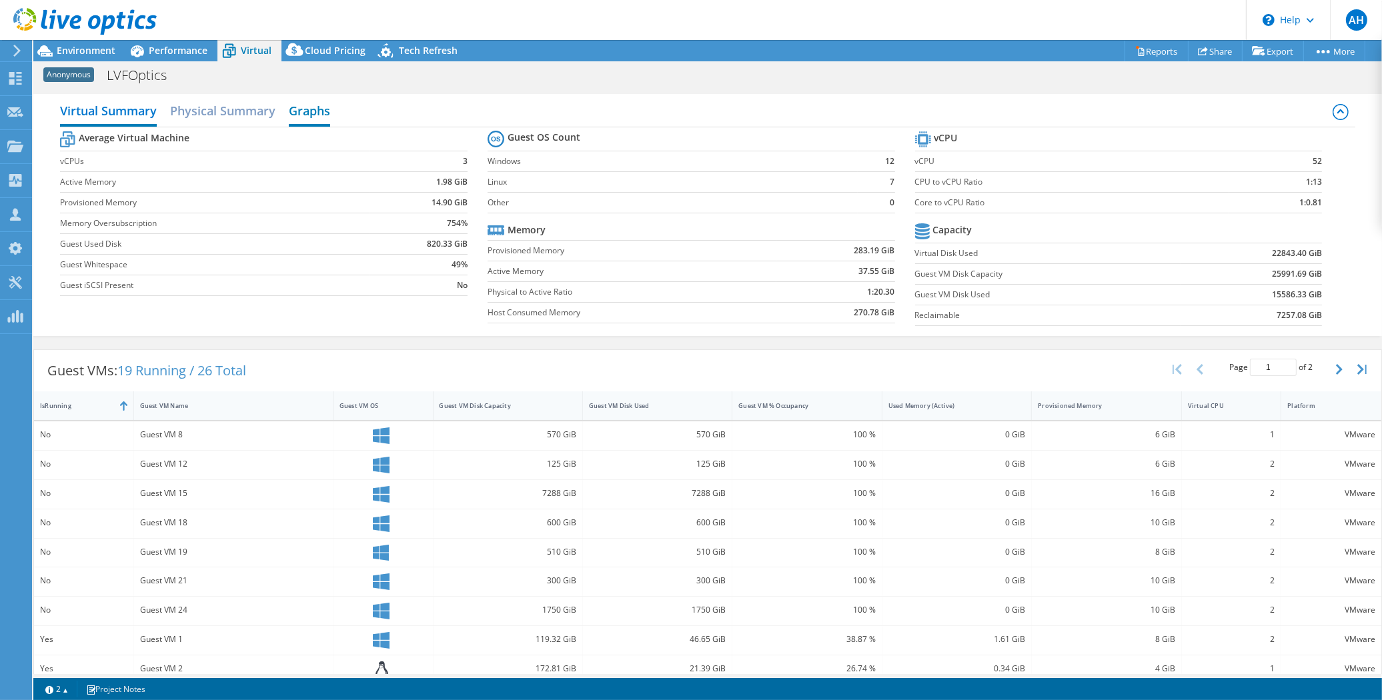
click at [307, 105] on h2 "Graphs" at bounding box center [309, 111] width 41 height 29
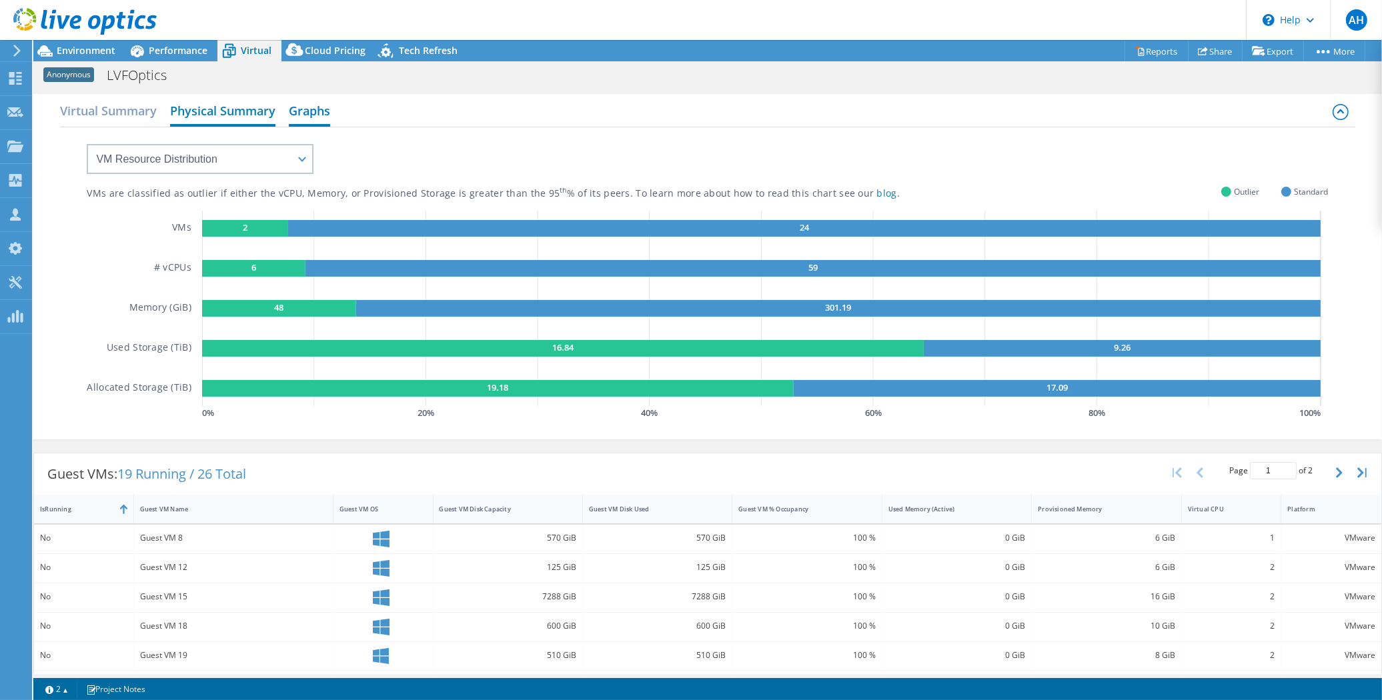
click at [220, 111] on h2 "Physical Summary" at bounding box center [222, 111] width 105 height 29
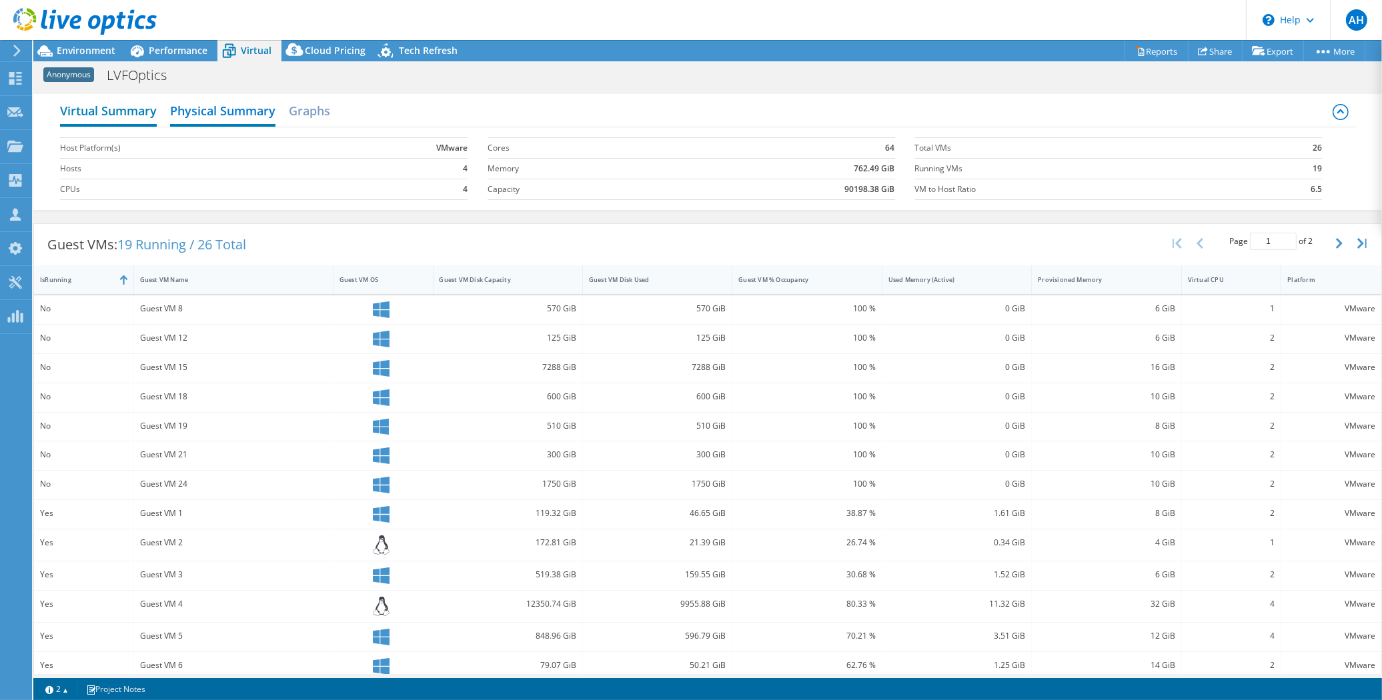
click at [102, 107] on h2 "Virtual Summary" at bounding box center [108, 111] width 97 height 29
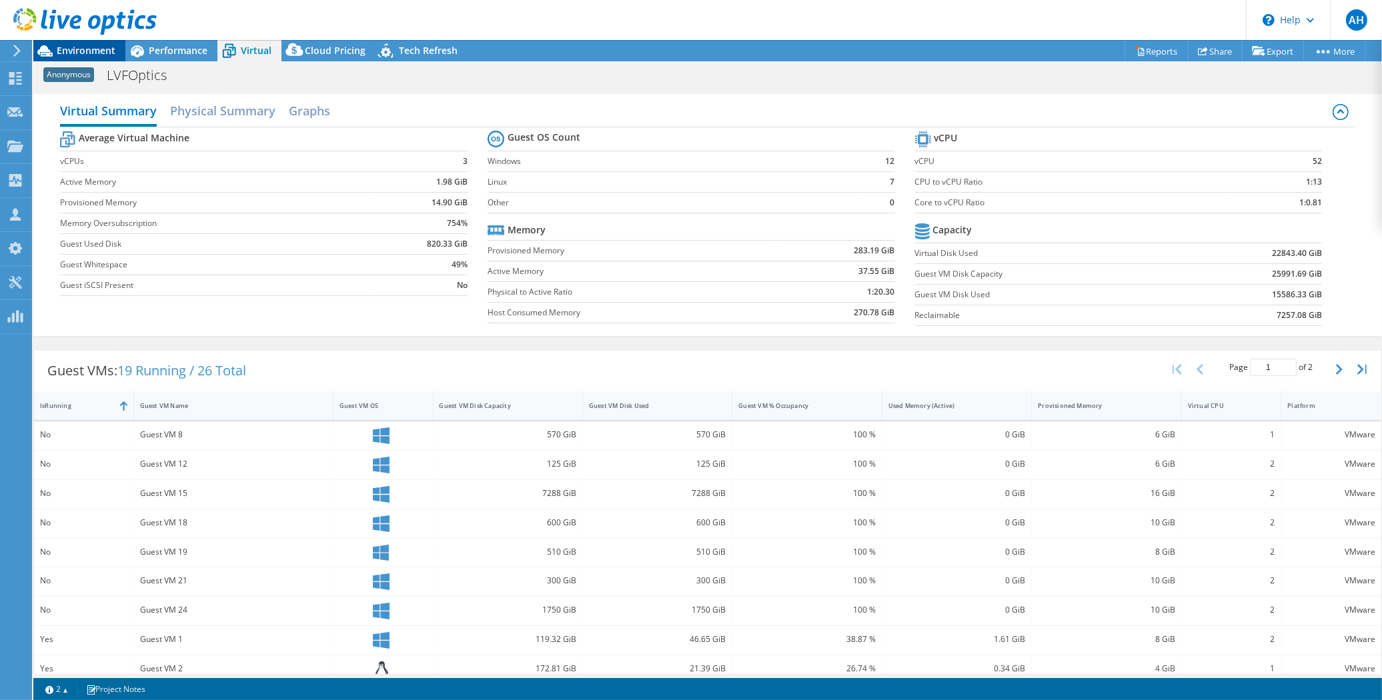
click at [80, 47] on span "Environment" at bounding box center [86, 50] width 59 height 13
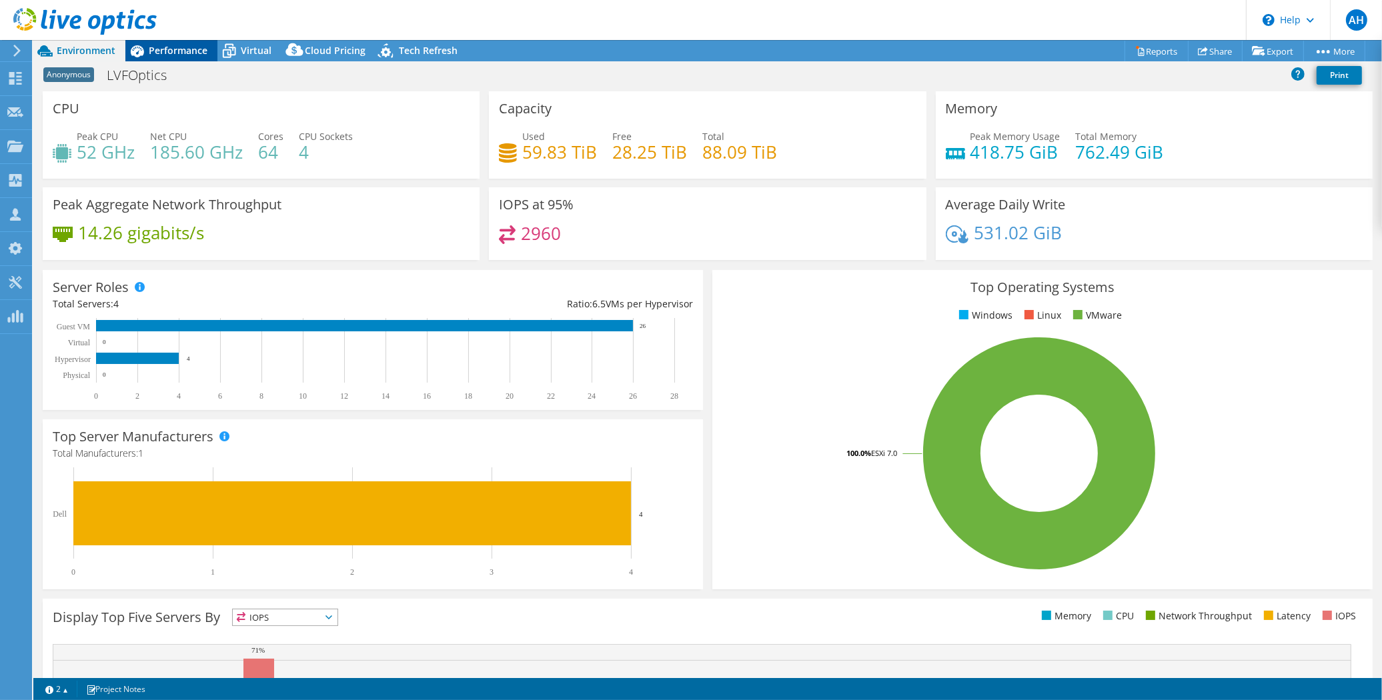
click at [169, 49] on span "Performance" at bounding box center [178, 50] width 59 height 13
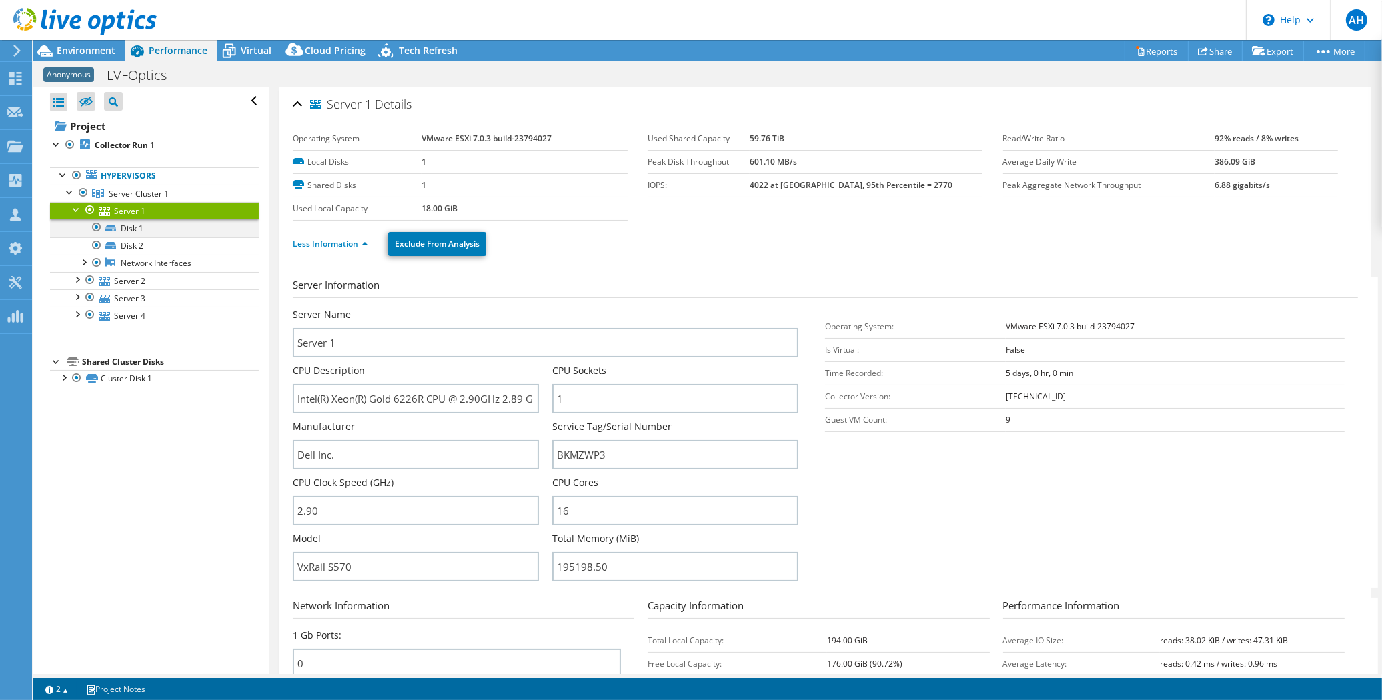
click at [98, 228] on div at bounding box center [96, 227] width 13 height 16
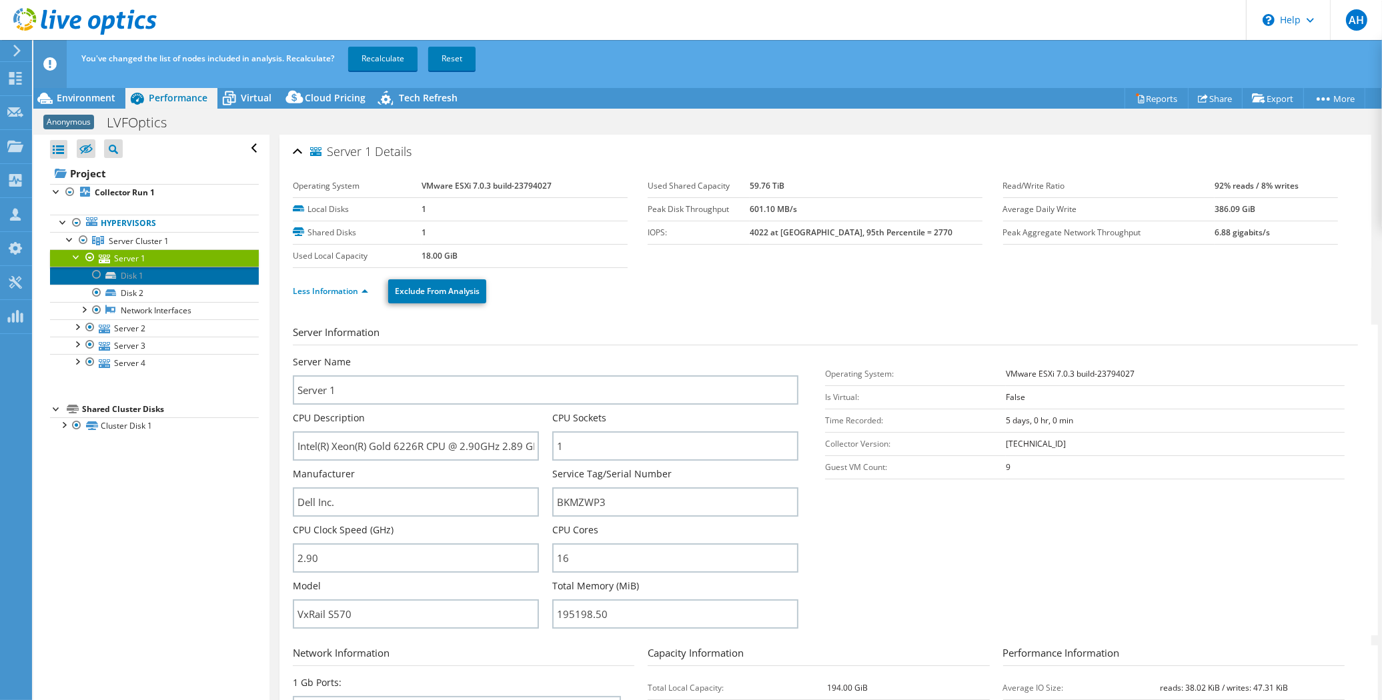
click at [155, 275] on link "Disk 1" at bounding box center [154, 275] width 209 height 17
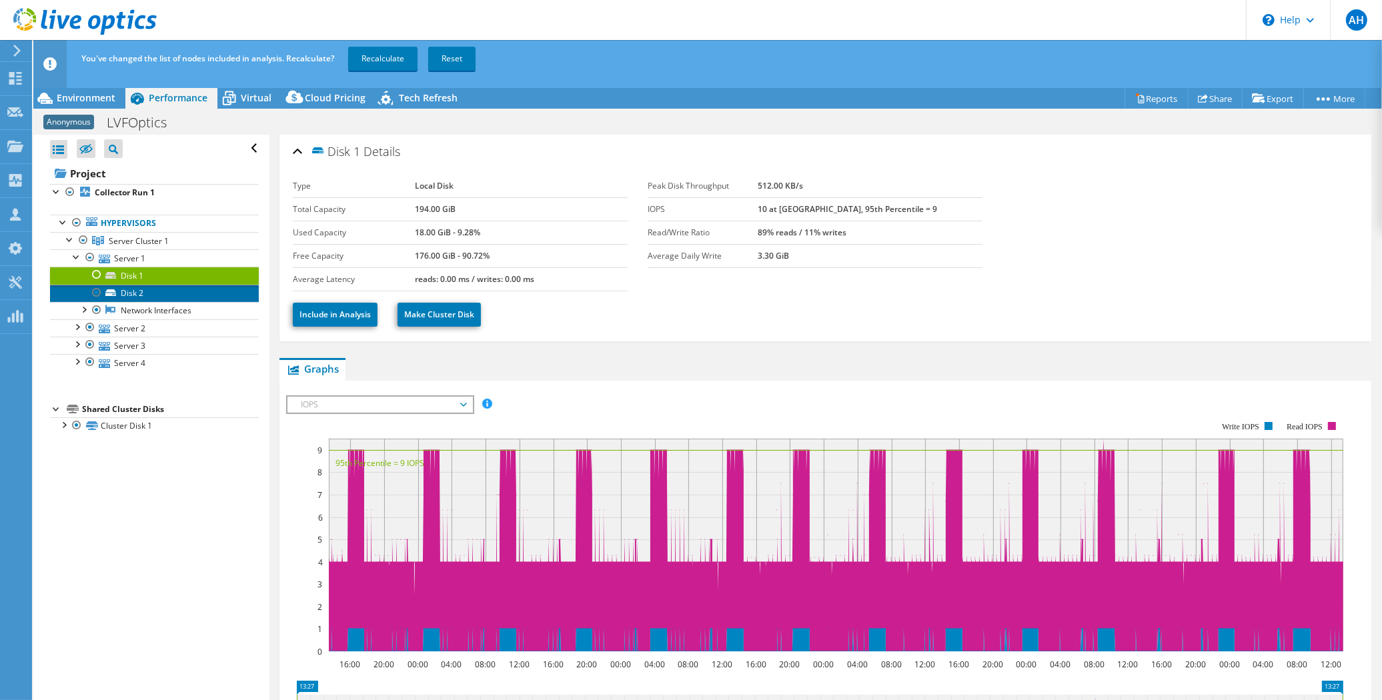
click at [141, 291] on link "Disk 2" at bounding box center [154, 293] width 209 height 17
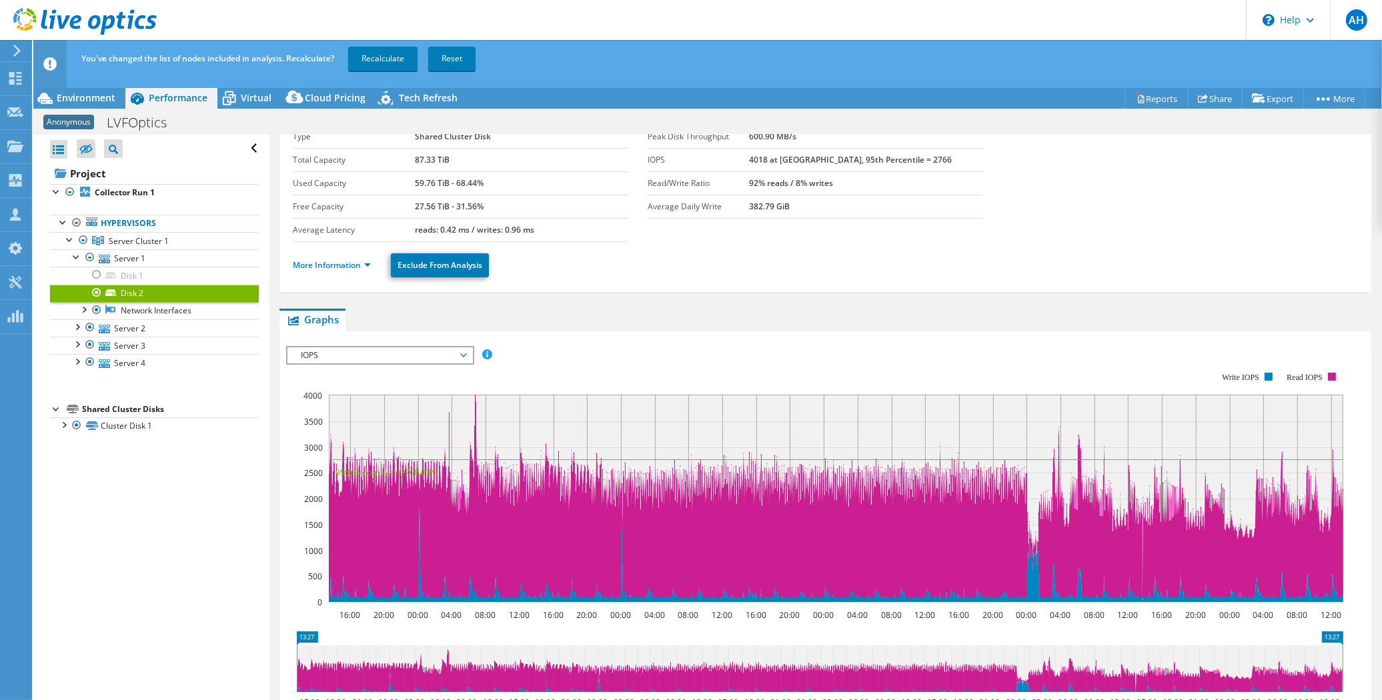
scroll to position [148, 0]
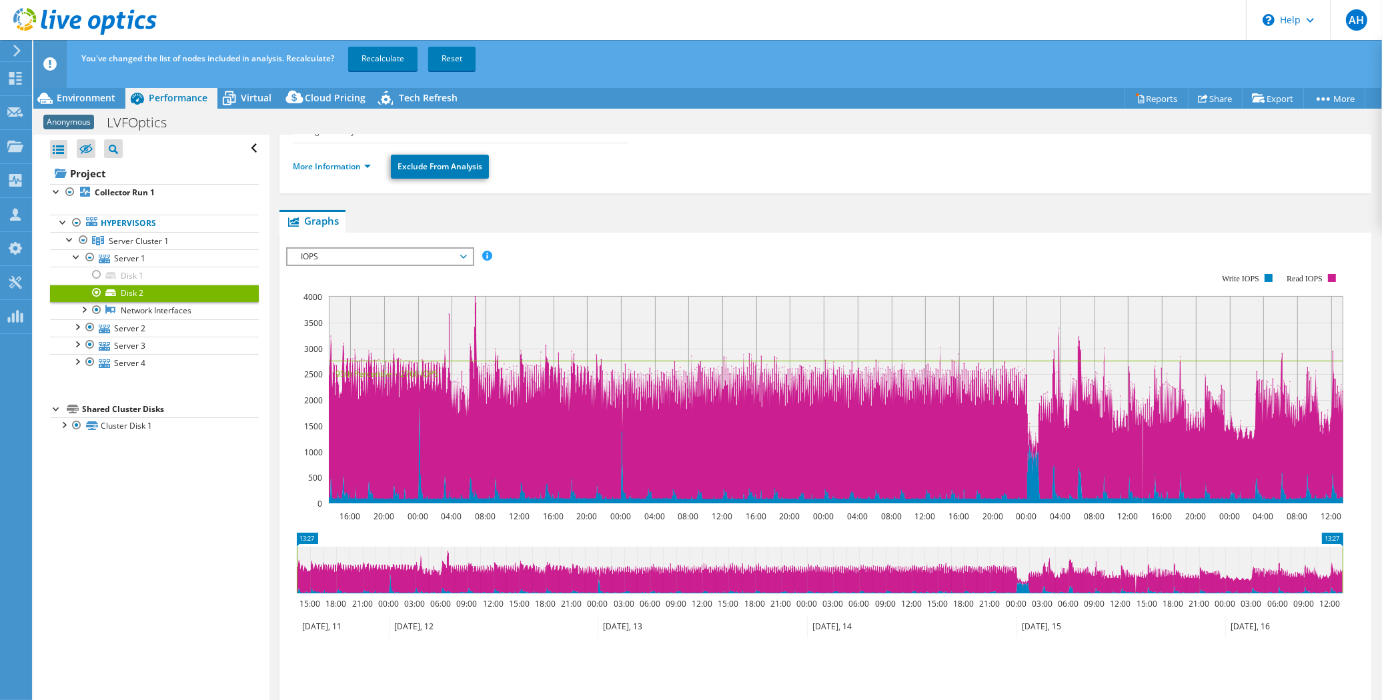
click at [465, 250] on span "IOPS" at bounding box center [379, 257] width 185 height 16
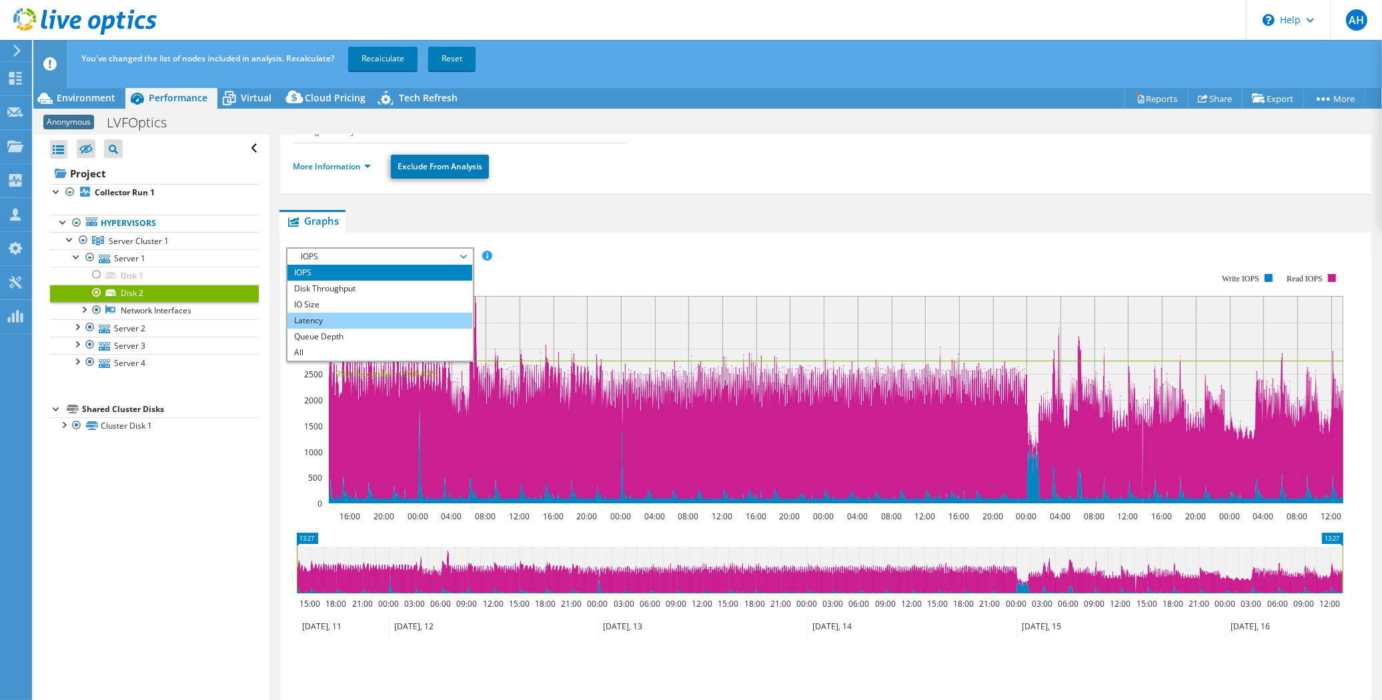
click at [293, 322] on li "Latency" at bounding box center [379, 321] width 185 height 16
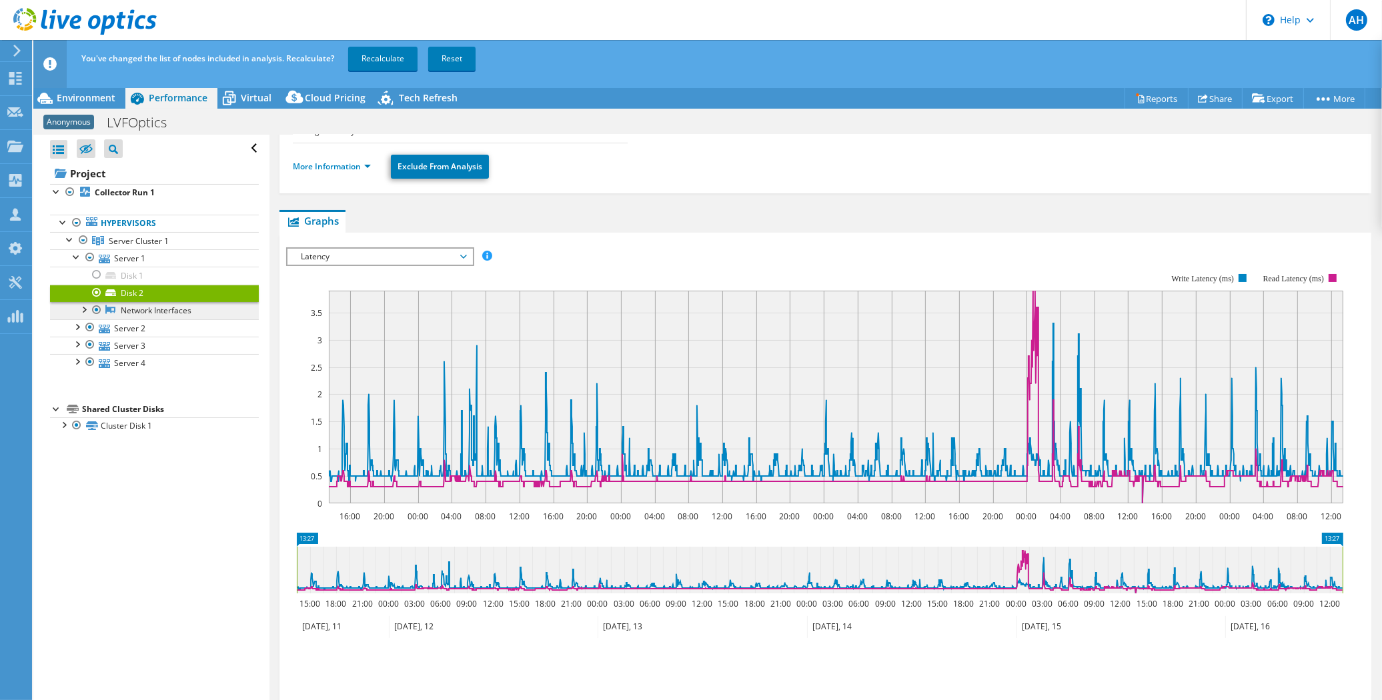
click at [148, 310] on link "Network Interfaces" at bounding box center [154, 310] width 209 height 17
click at [85, 307] on div at bounding box center [83, 308] width 13 height 13
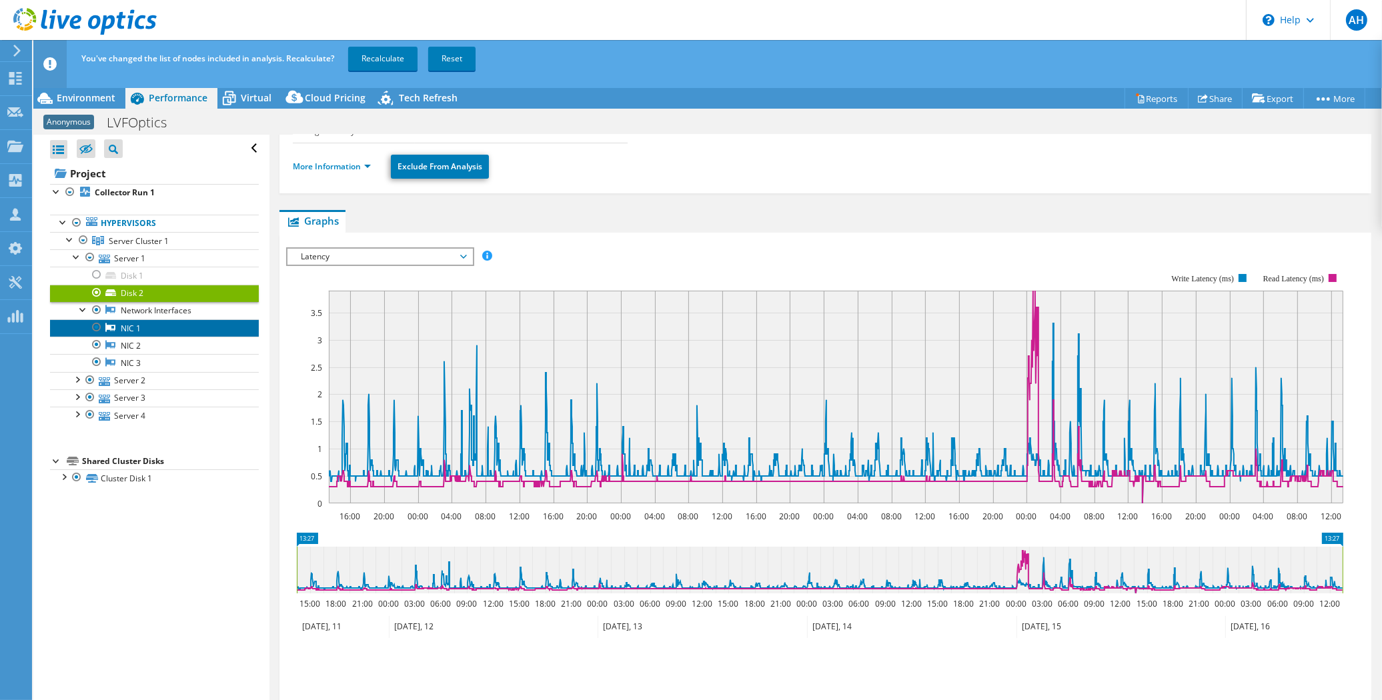
click at [121, 327] on link "NIC 1" at bounding box center [154, 327] width 209 height 17
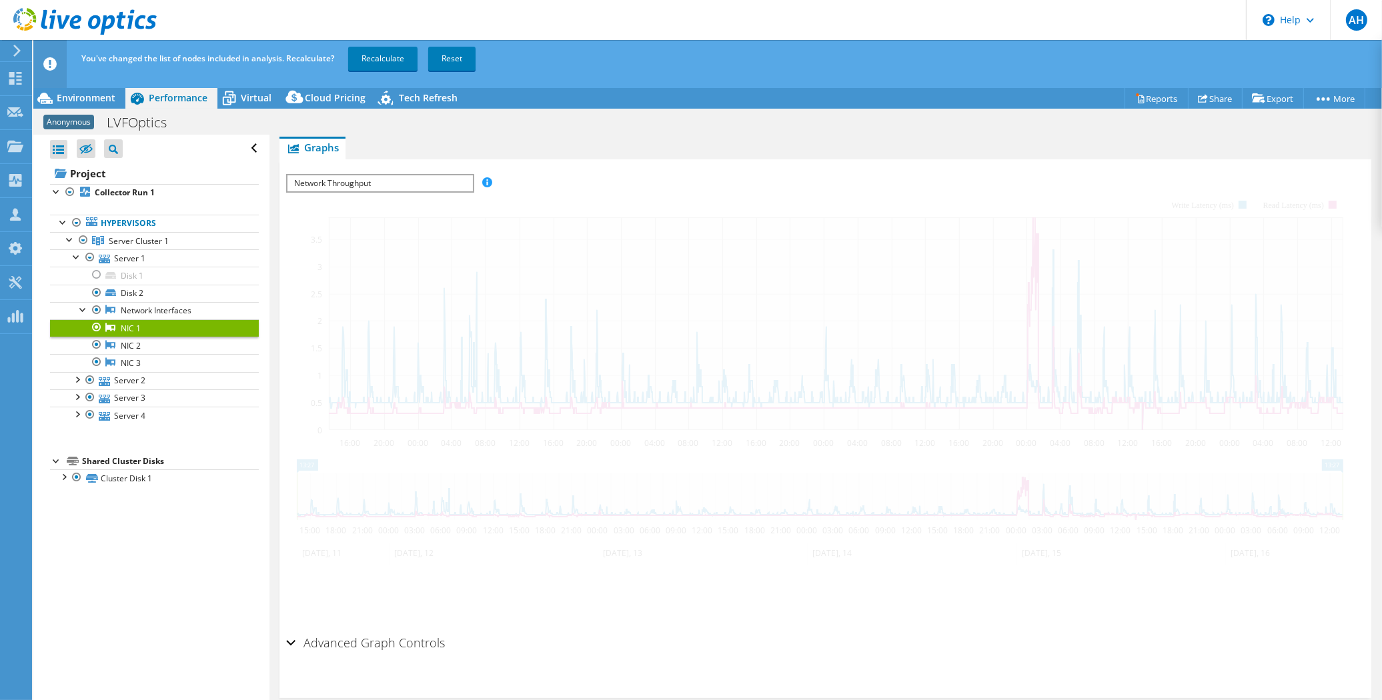
scroll to position [138, 0]
